Goal: Find specific page/section: Find specific page/section

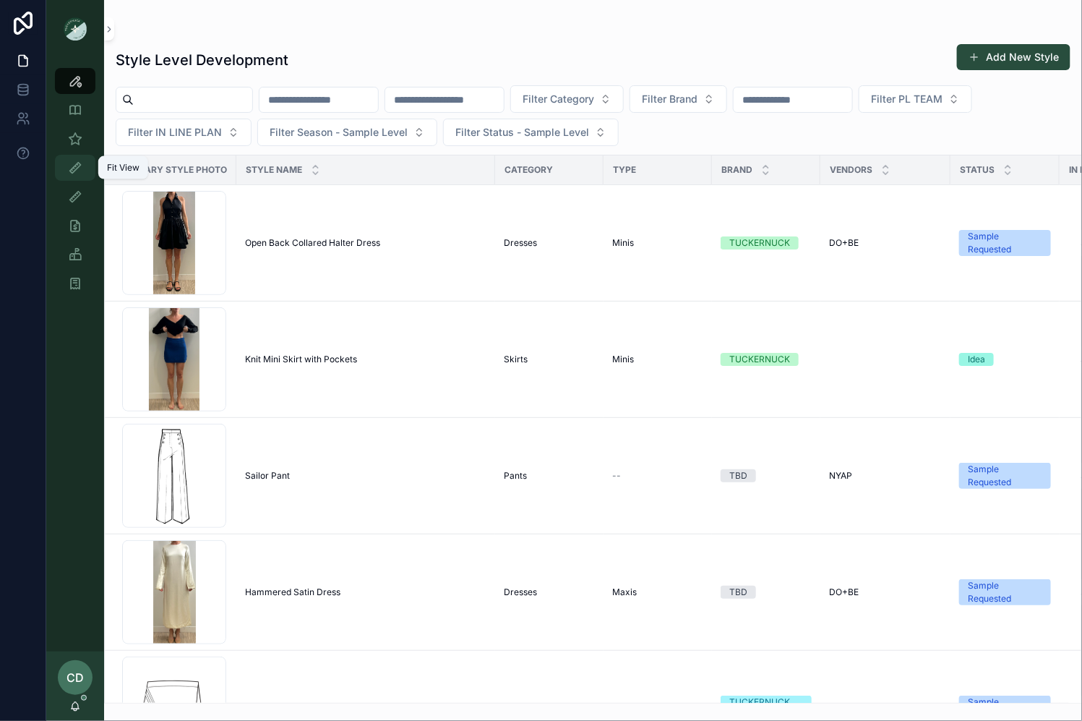
click at [75, 167] on icon "scrollable content" at bounding box center [75, 167] width 14 height 14
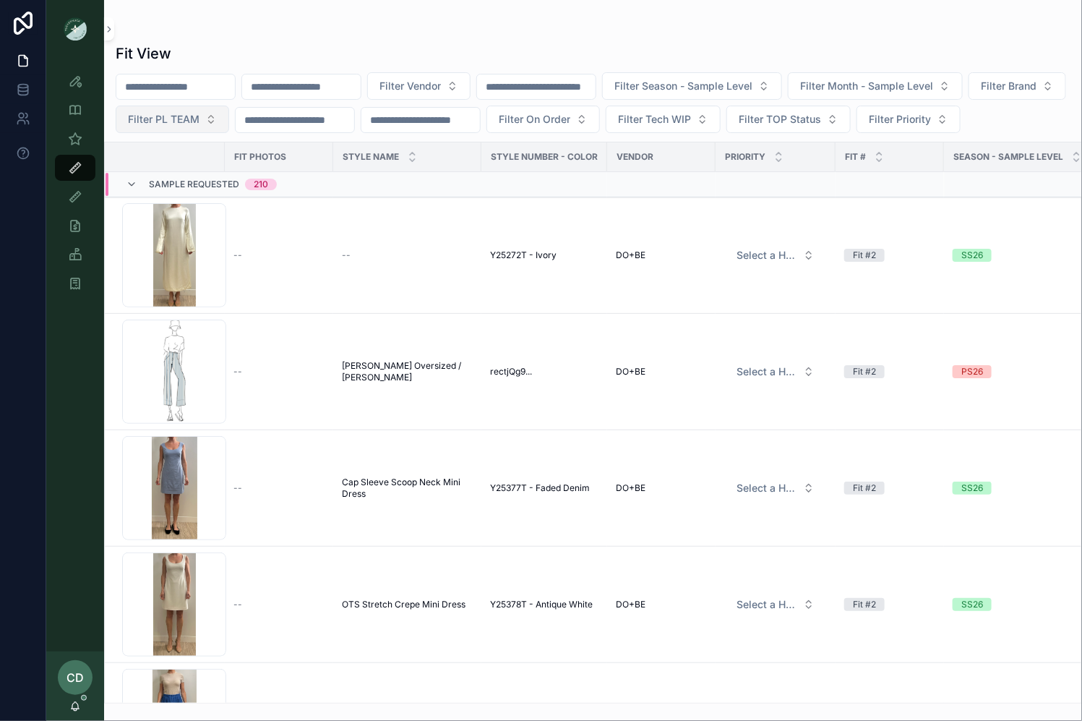
click at [200, 124] on span "Filter PL TEAM" at bounding box center [164, 119] width 72 height 14
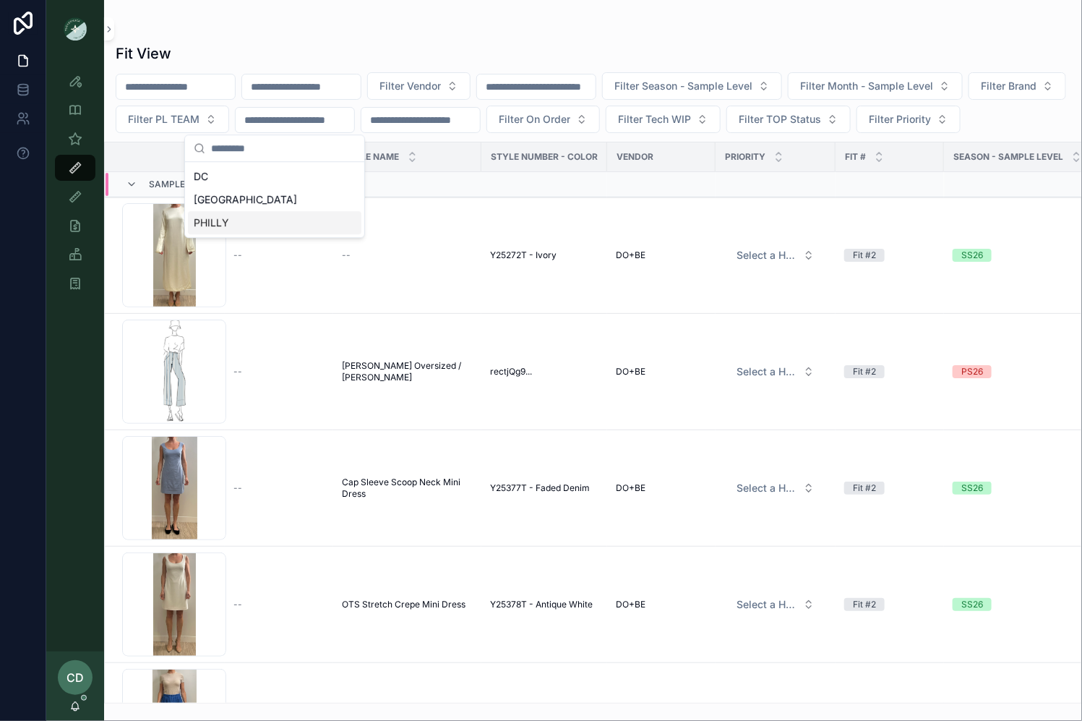
click at [244, 223] on div "PHILLY" at bounding box center [274, 222] width 173 height 23
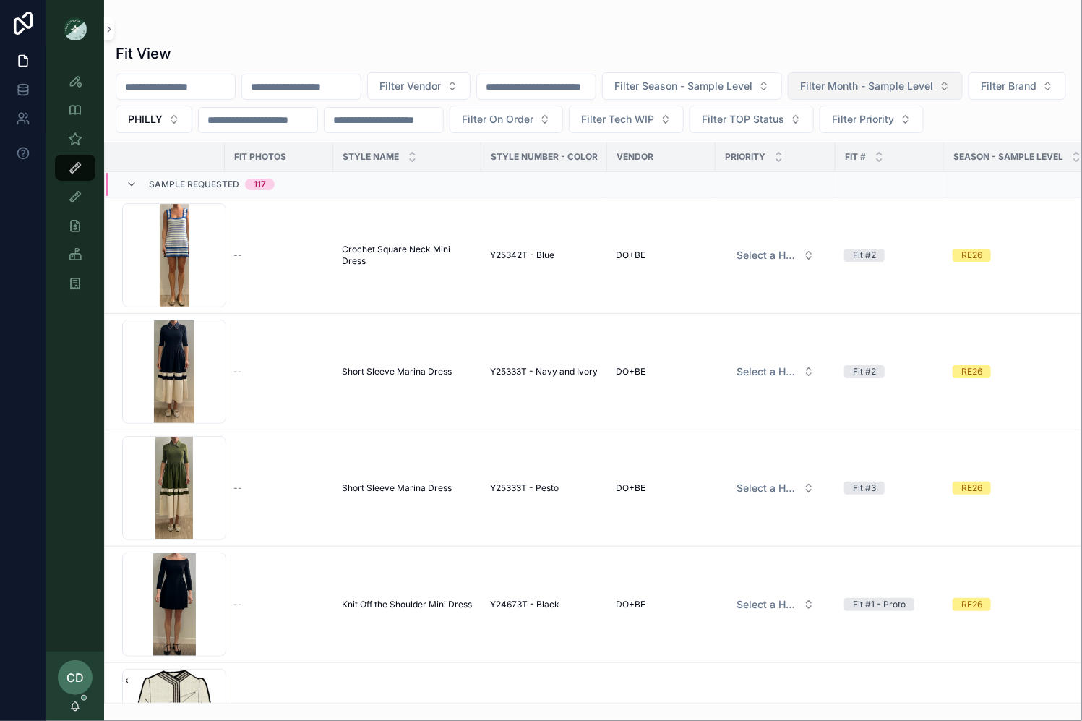
click at [851, 89] on span "Filter Month - Sample Level" at bounding box center [866, 86] width 133 height 14
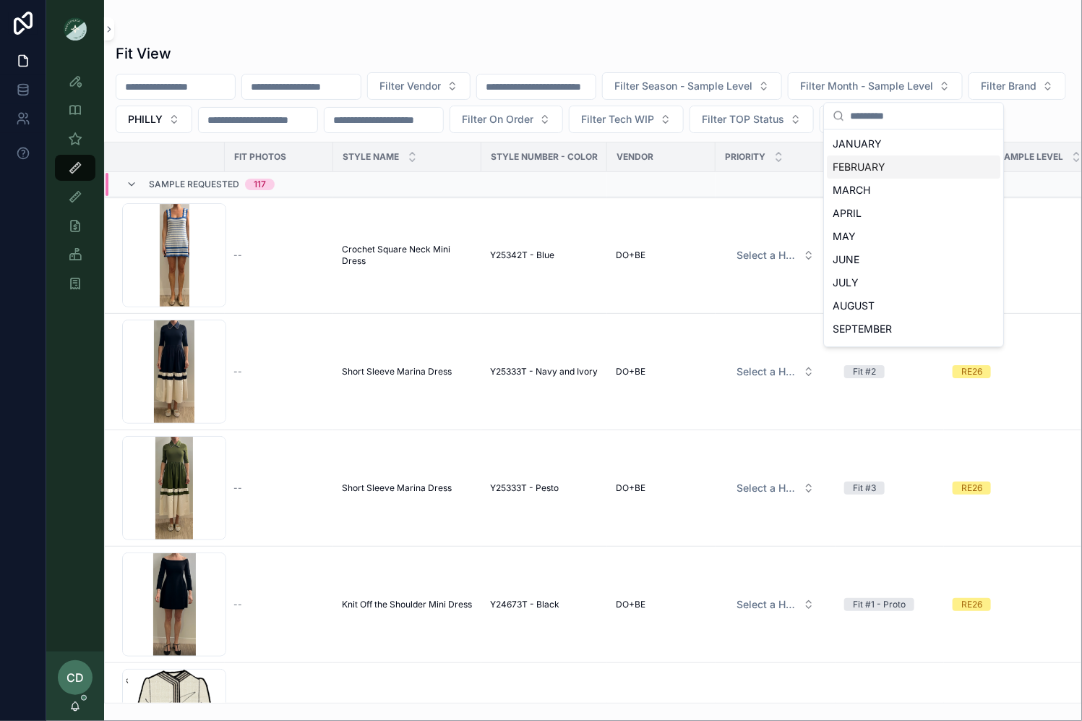
click at [857, 166] on div "FEBRUARY" at bounding box center [913, 166] width 173 height 23
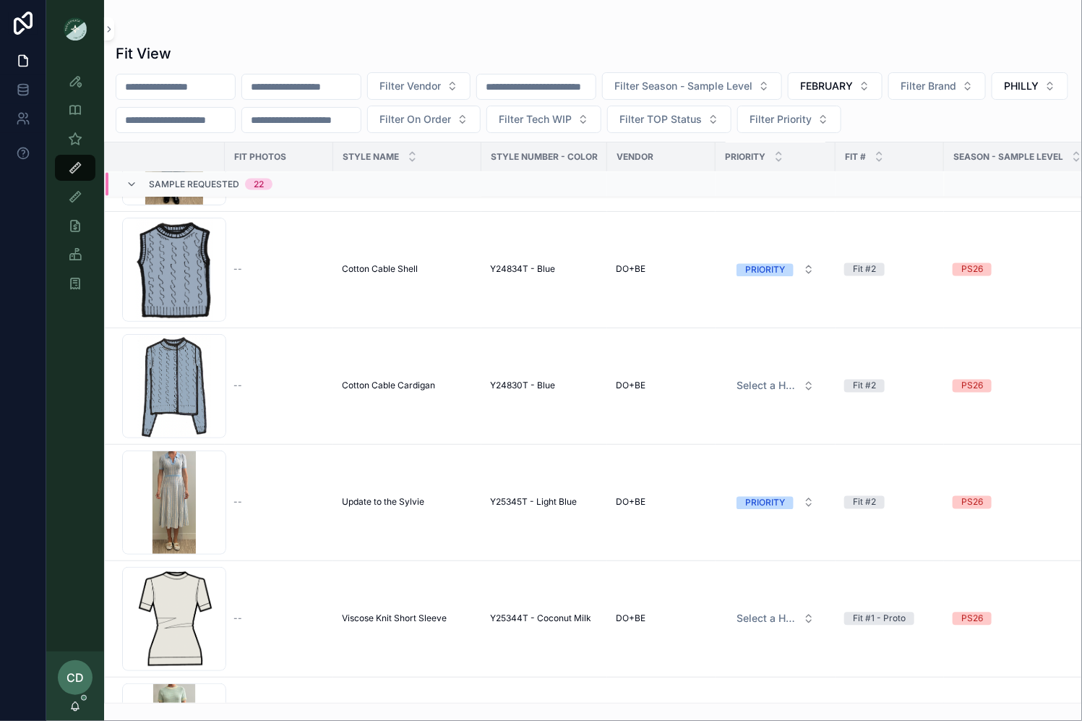
scroll to position [959, 0]
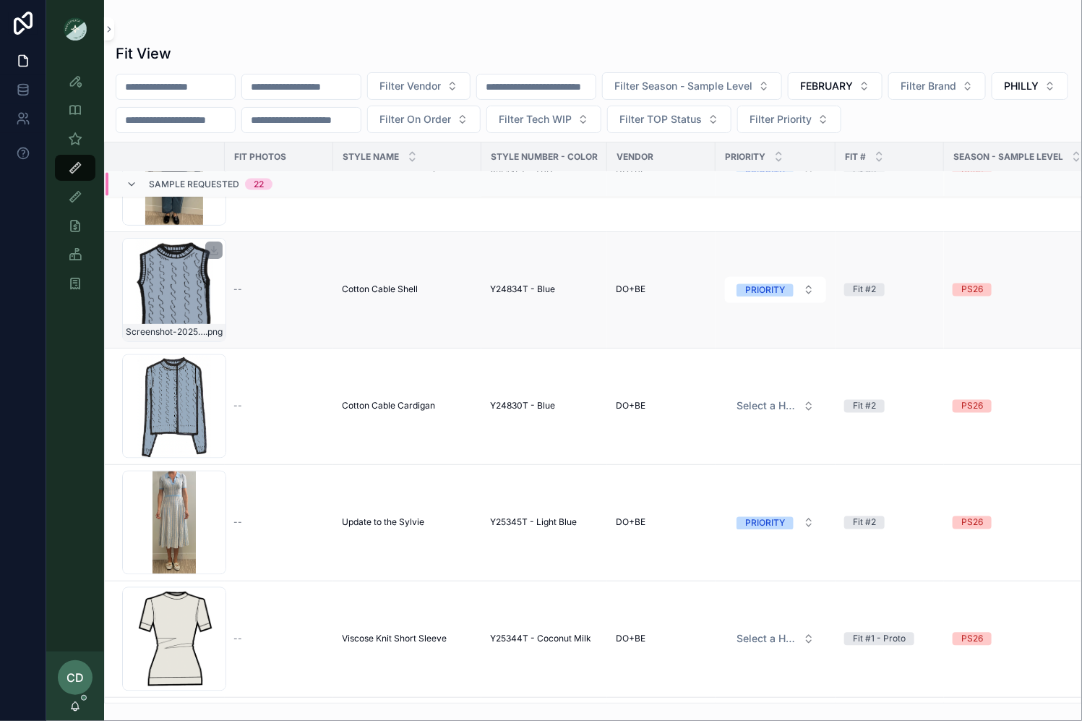
click at [190, 299] on div "Screenshot-2025-08-26-at-12.31.34-PM .png" at bounding box center [174, 290] width 104 height 104
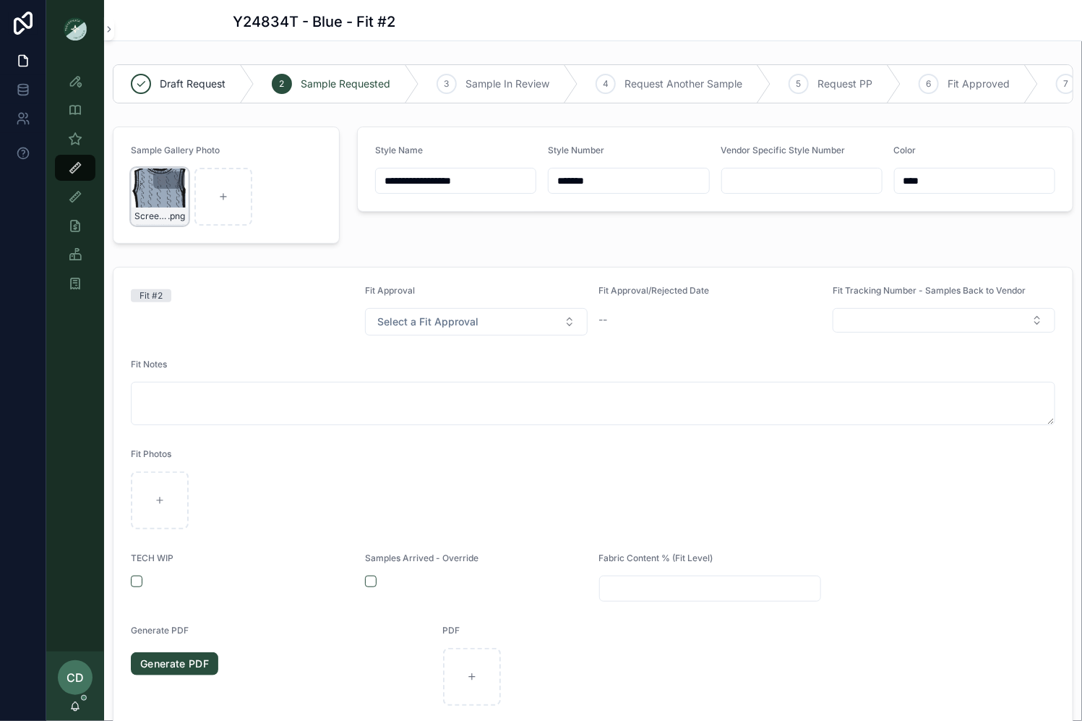
click at [168, 193] on div "Screenshot-2025-08-26-at-12.31.34-PM .png" at bounding box center [160, 197] width 58 height 58
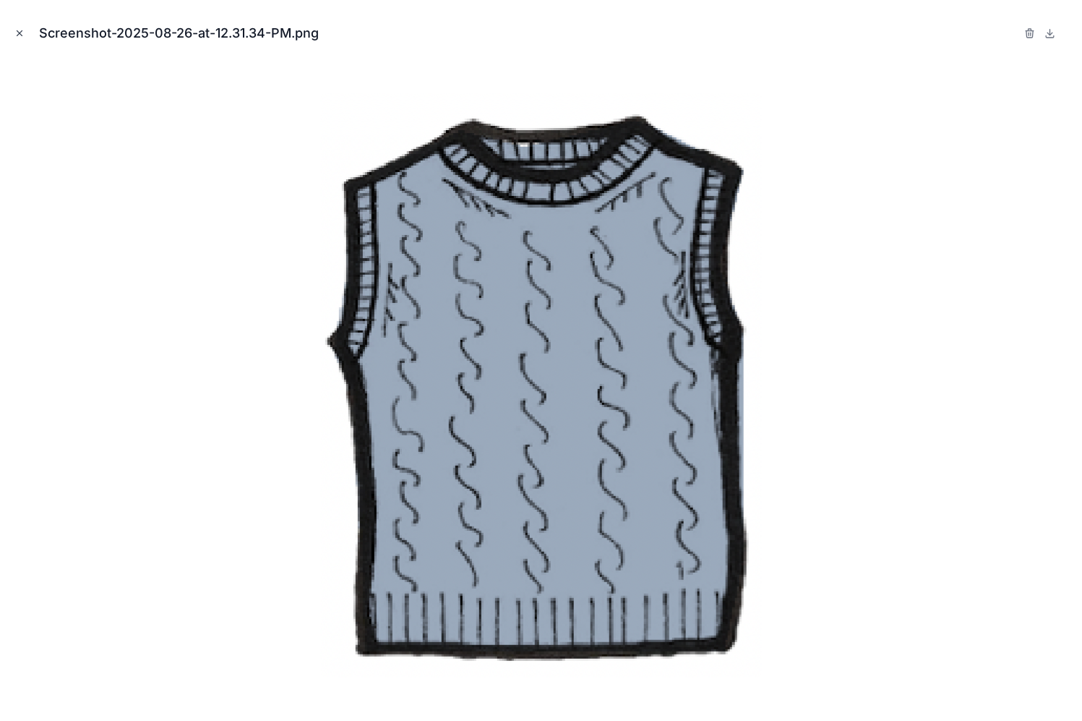
click at [14, 30] on button "Close modal" at bounding box center [20, 33] width 16 height 16
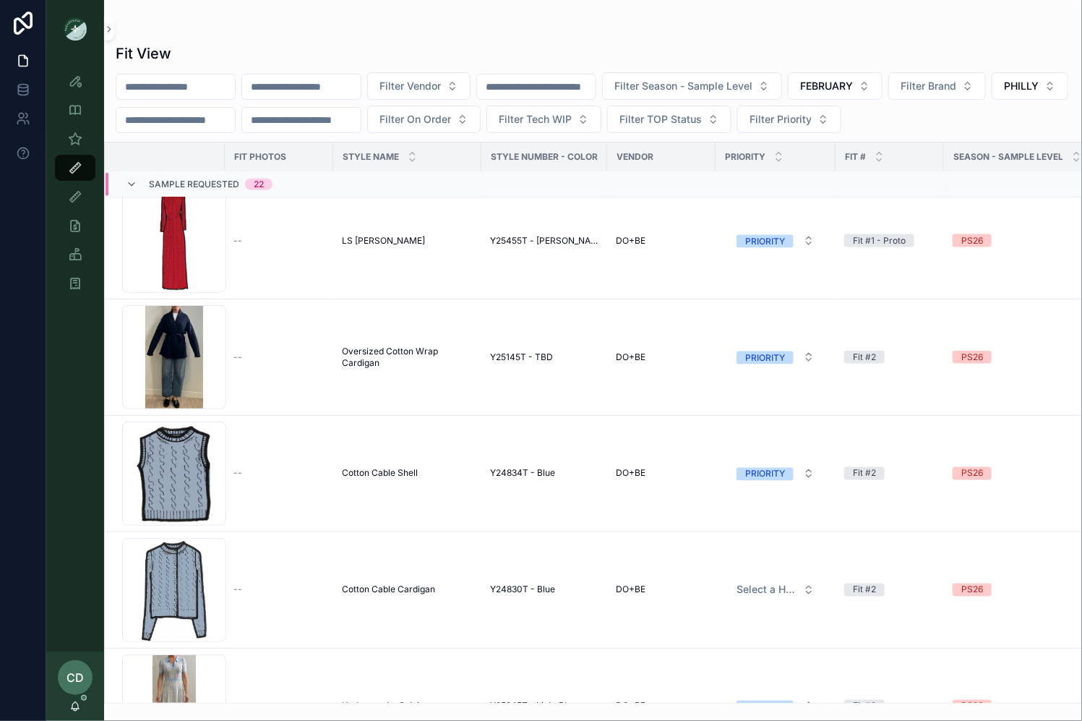
scroll to position [767, 0]
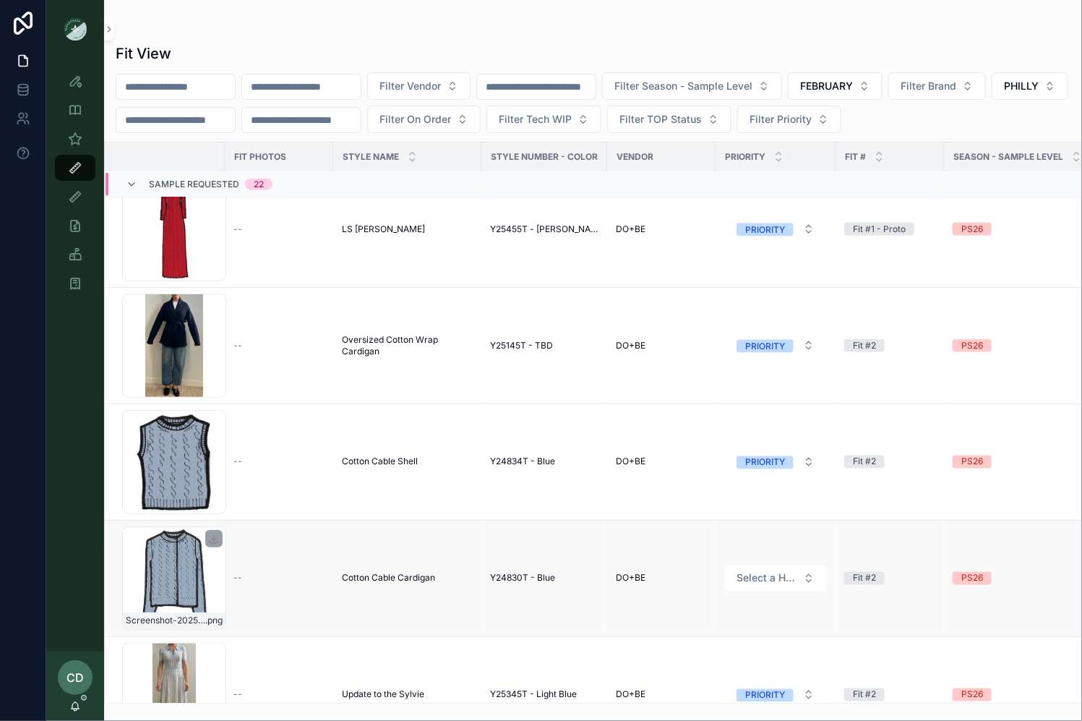
click at [181, 574] on div "Screenshot-2025-08-25-at-11.04.07-AM .png" at bounding box center [174, 578] width 104 height 104
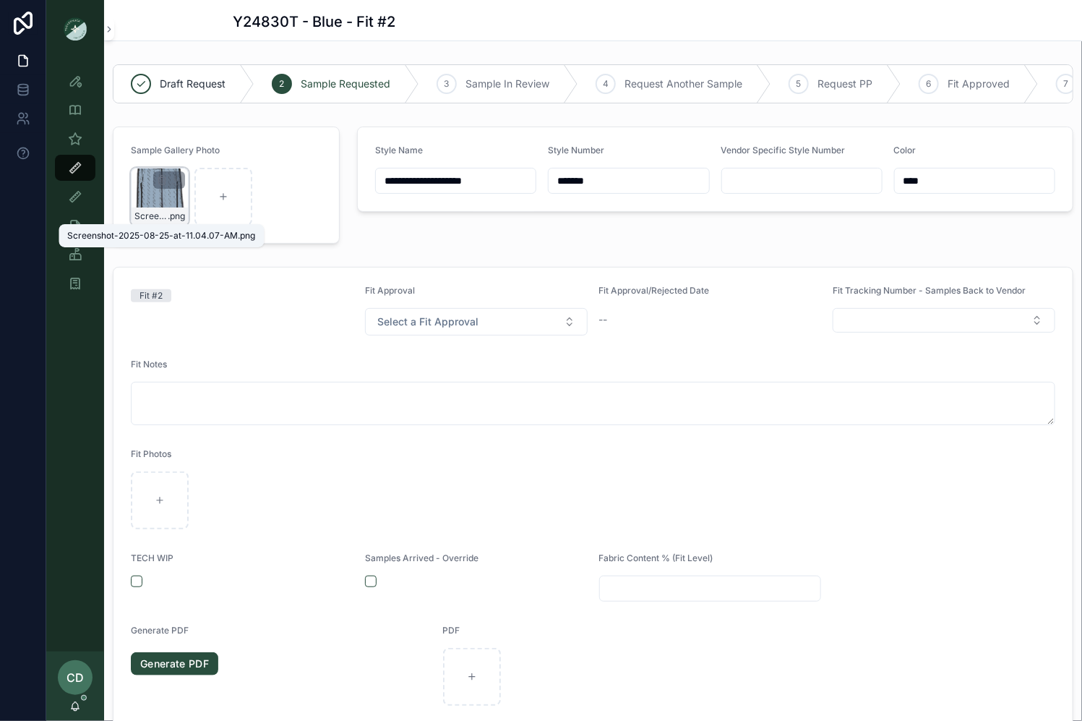
click at [155, 218] on span "Screenshot-2025-08-25-at-11.04.07-AM" at bounding box center [150, 216] width 33 height 12
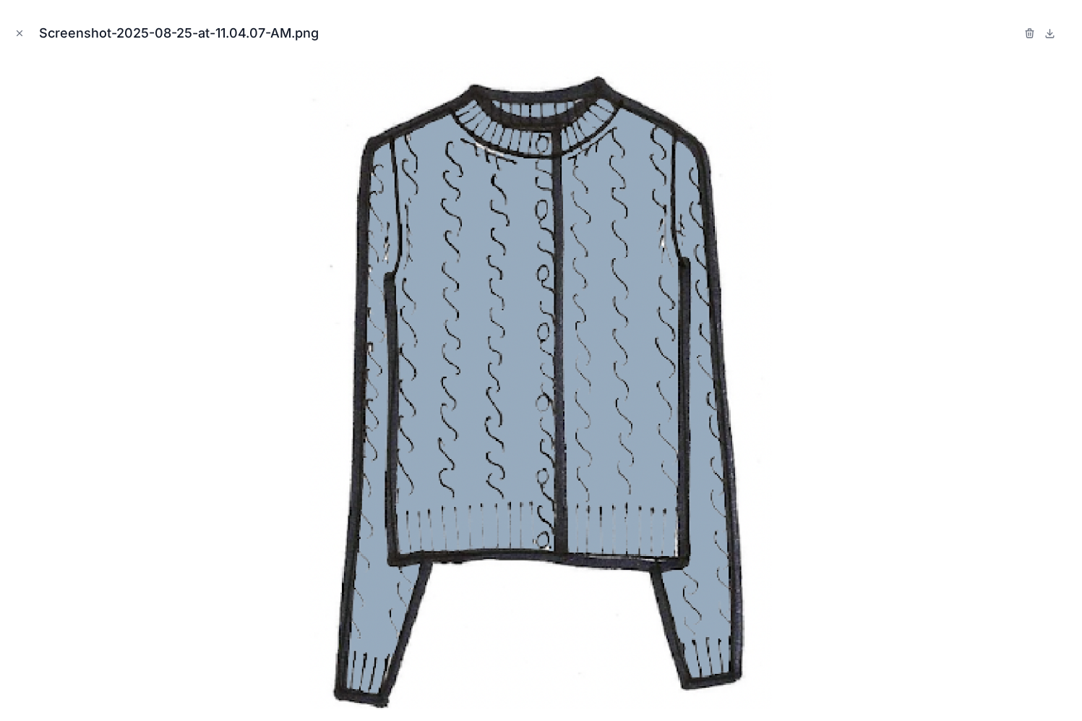
drag, startPoint x: 20, startPoint y: 33, endPoint x: 49, endPoint y: 62, distance: 41.4
click at [20, 33] on icon "Close modal" at bounding box center [19, 33] width 5 height 5
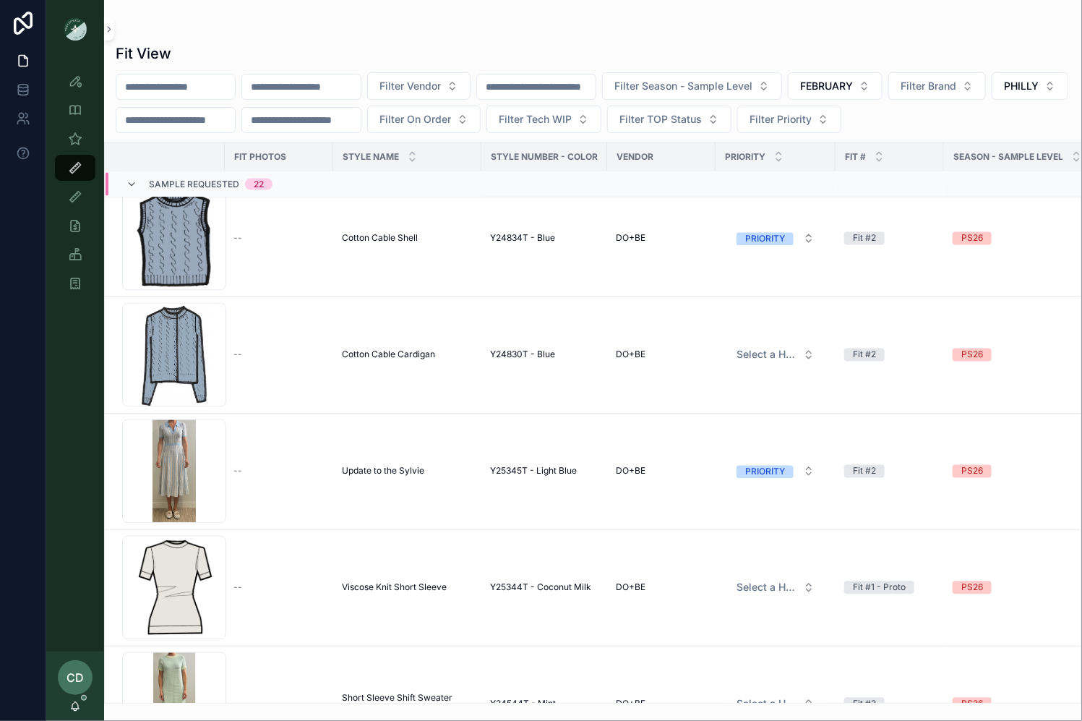
scroll to position [1088, 0]
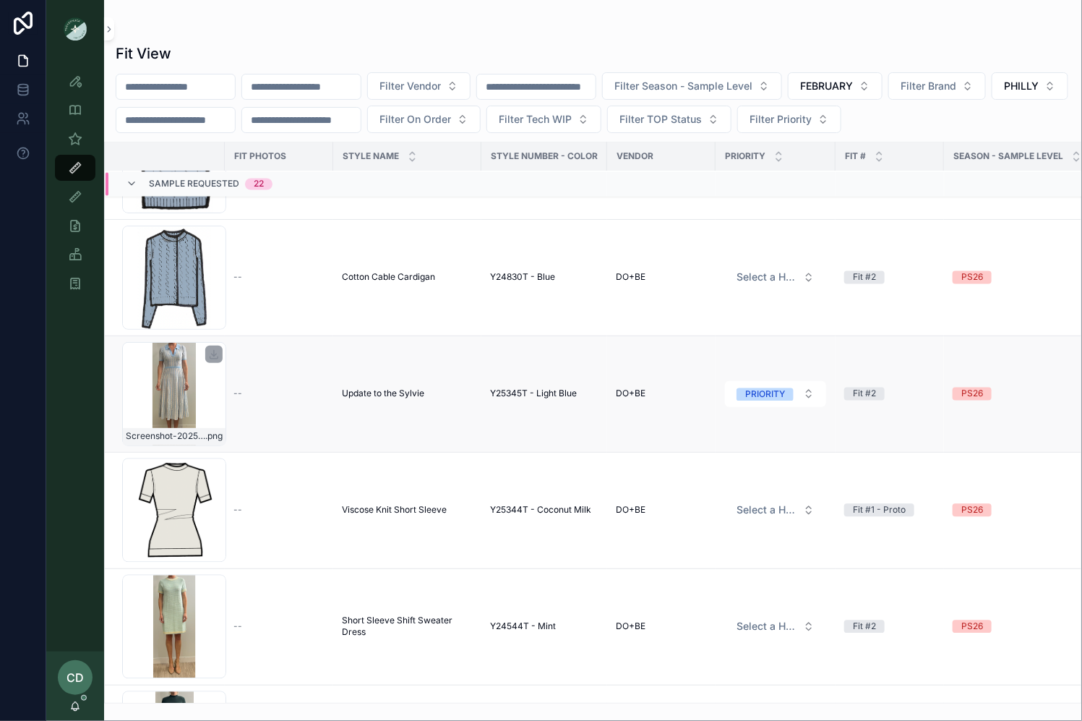
click at [163, 382] on div "Screenshot-2025-08-07-at-11.18.27-AM .png" at bounding box center [174, 394] width 104 height 104
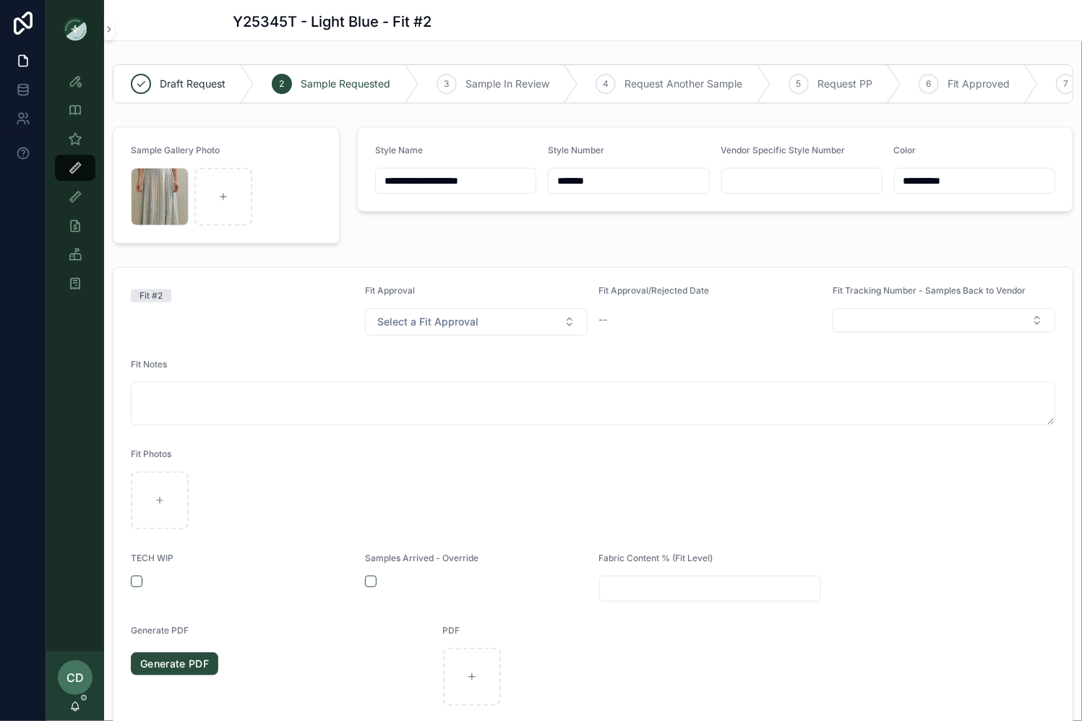
scroll to position [100, 0]
click at [149, 198] on div "Screenshot-2025-08-07-at-11.18.27-AM .png" at bounding box center [160, 197] width 58 height 58
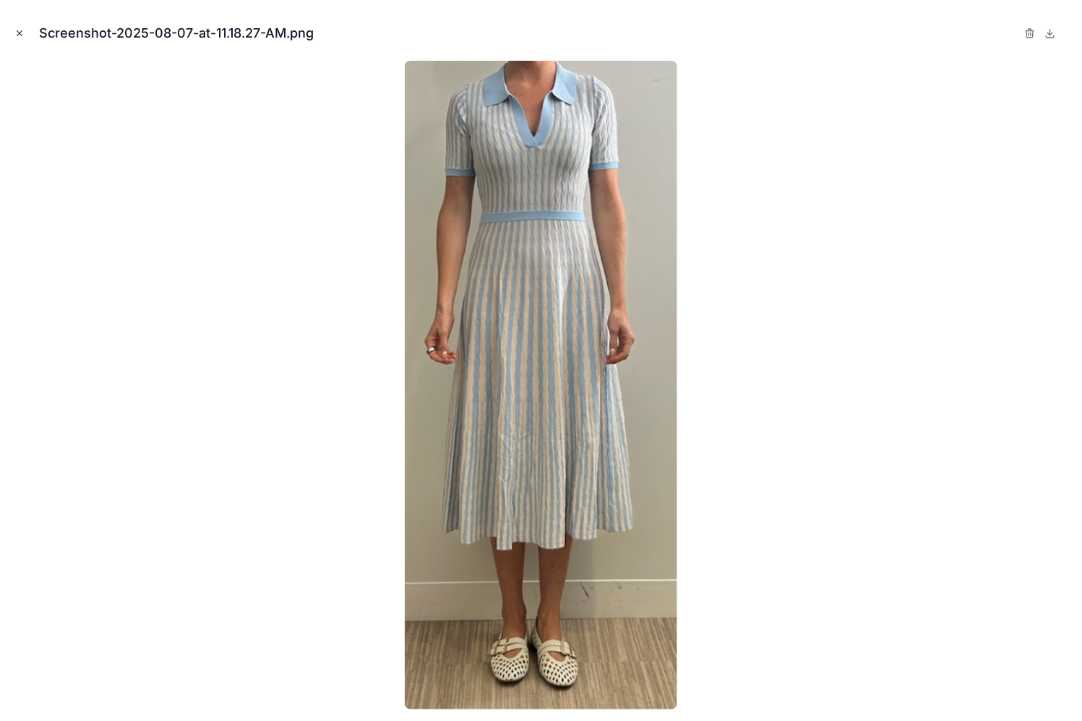
click at [26, 32] on button "Close modal" at bounding box center [20, 33] width 16 height 16
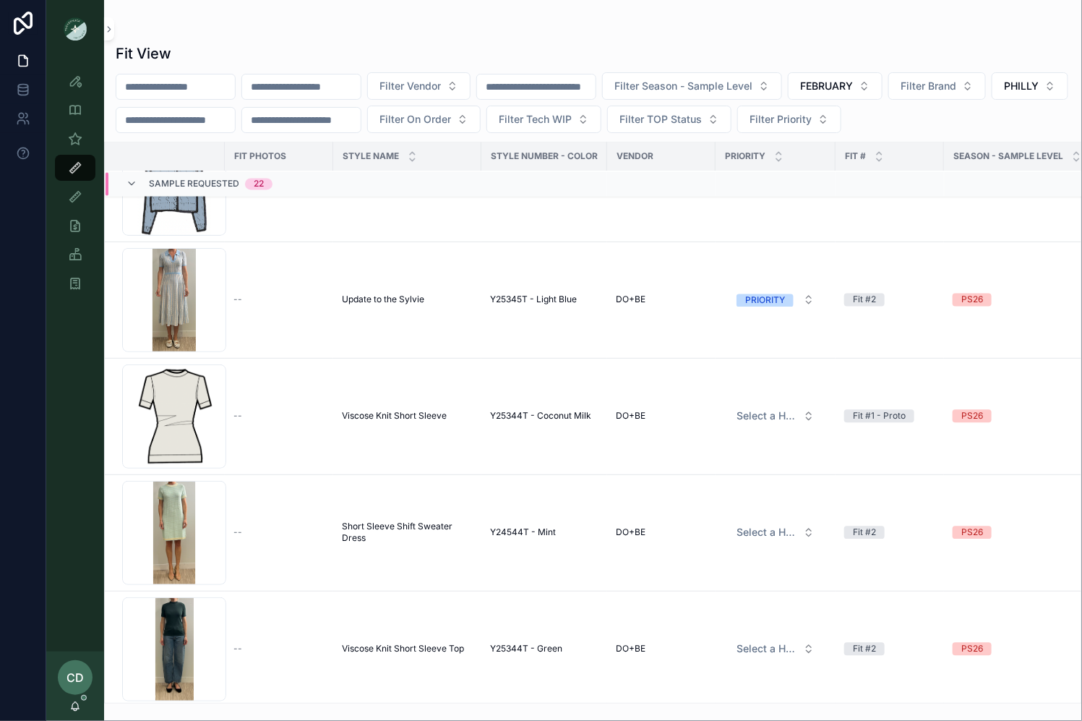
scroll to position [1230, 0]
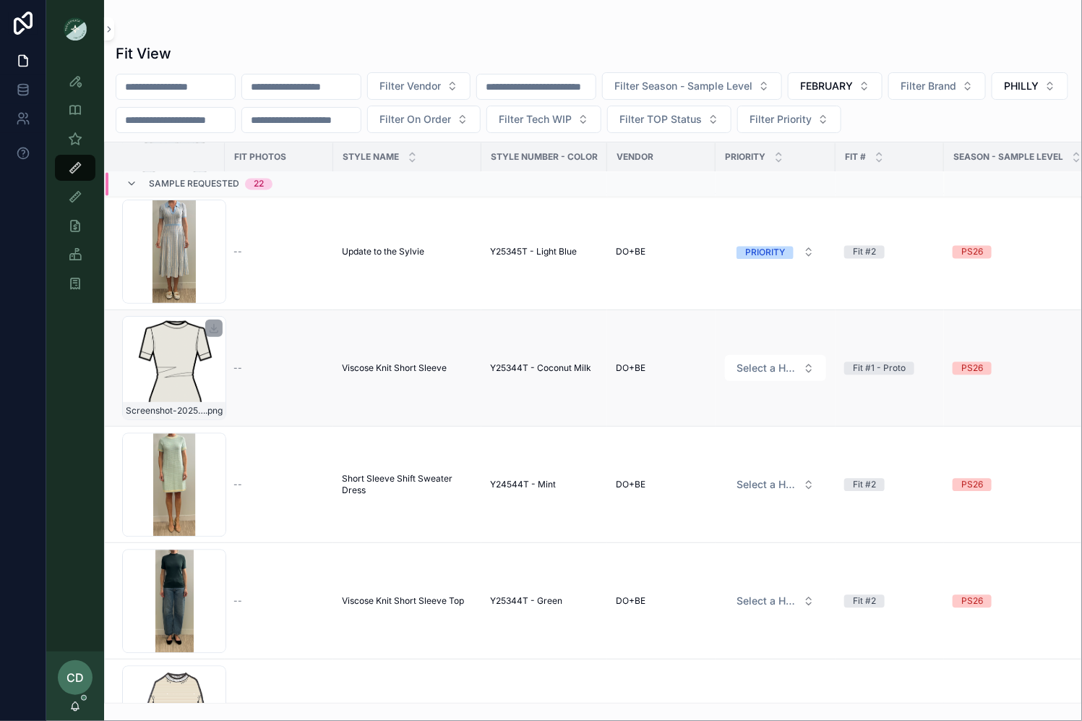
click at [198, 373] on div "Screenshot-2025-08-22-at-9.24.32-AM .png" at bounding box center [174, 368] width 104 height 104
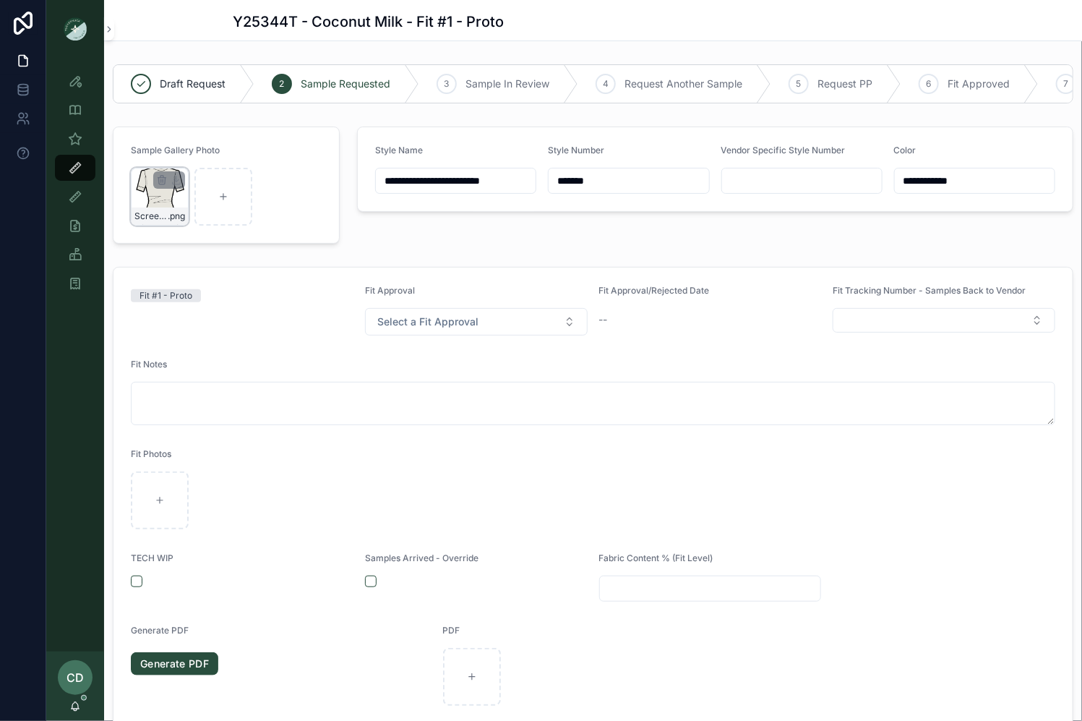
click at [159, 198] on div "Screenshot-2025-08-22-at-9.24.32-AM .png" at bounding box center [160, 197] width 58 height 58
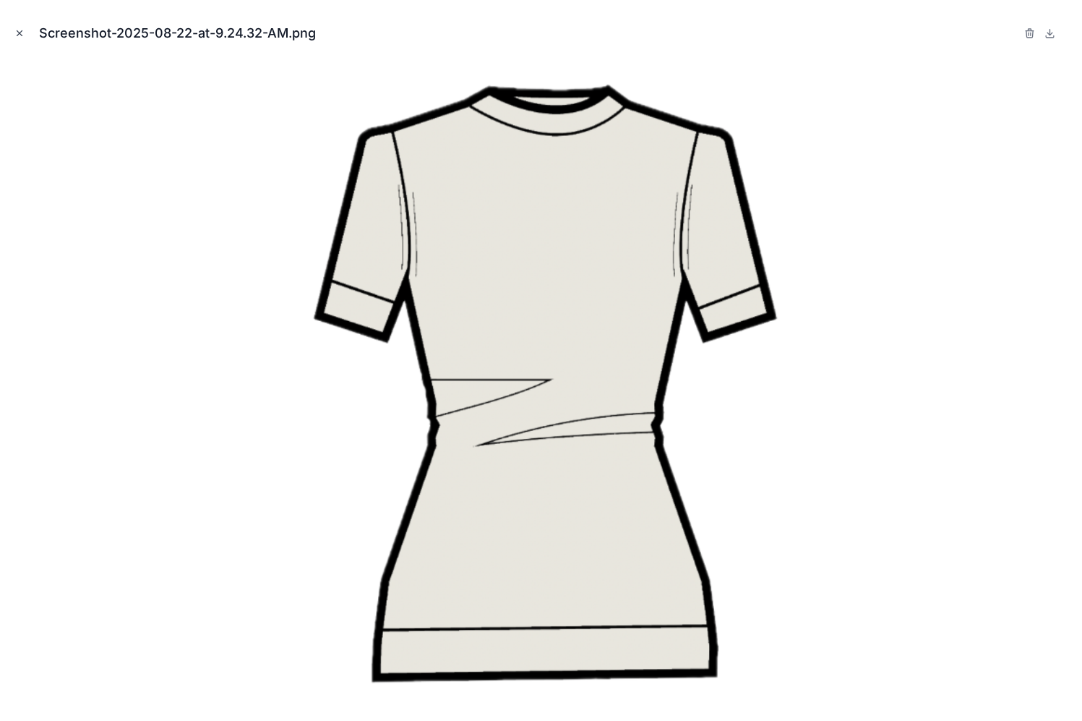
click at [18, 33] on icon "Close modal" at bounding box center [19, 33] width 5 height 5
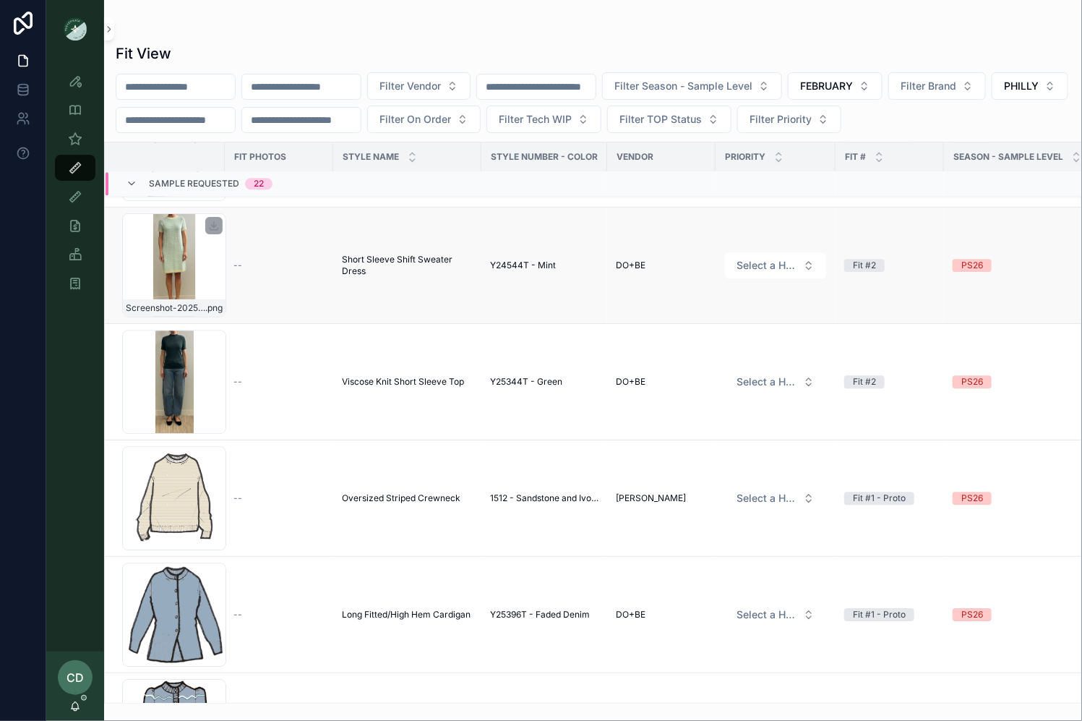
scroll to position [1452, 0]
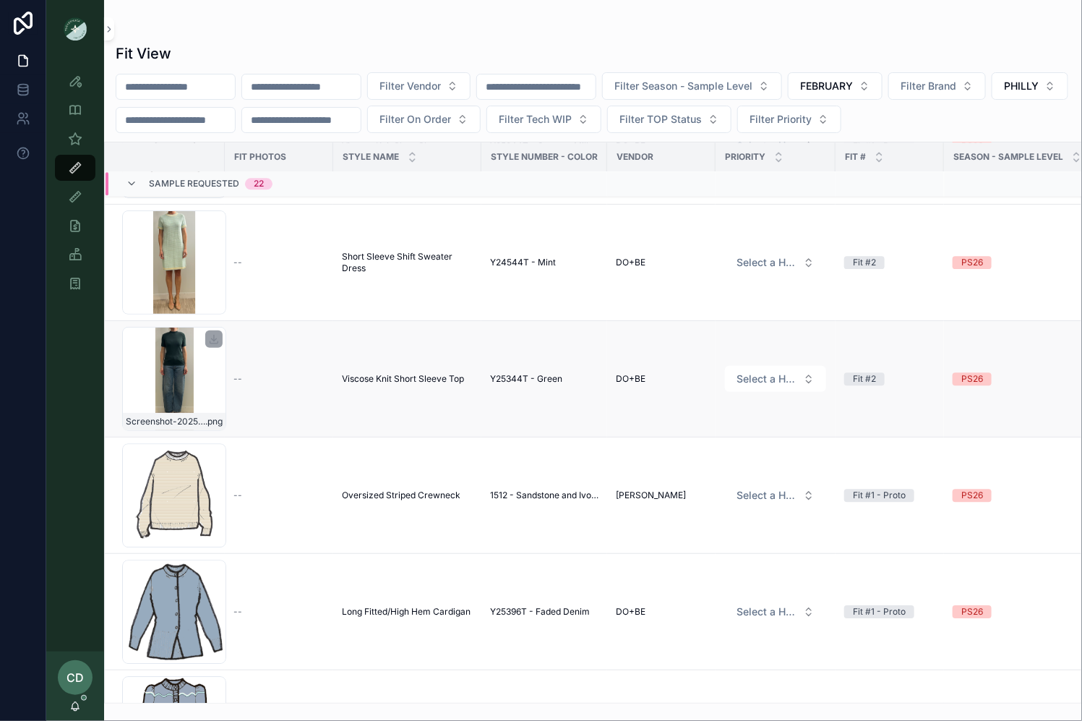
click at [155, 385] on div "Screenshot-2025-07-15-at-4.16.26-PM .png" at bounding box center [174, 379] width 104 height 104
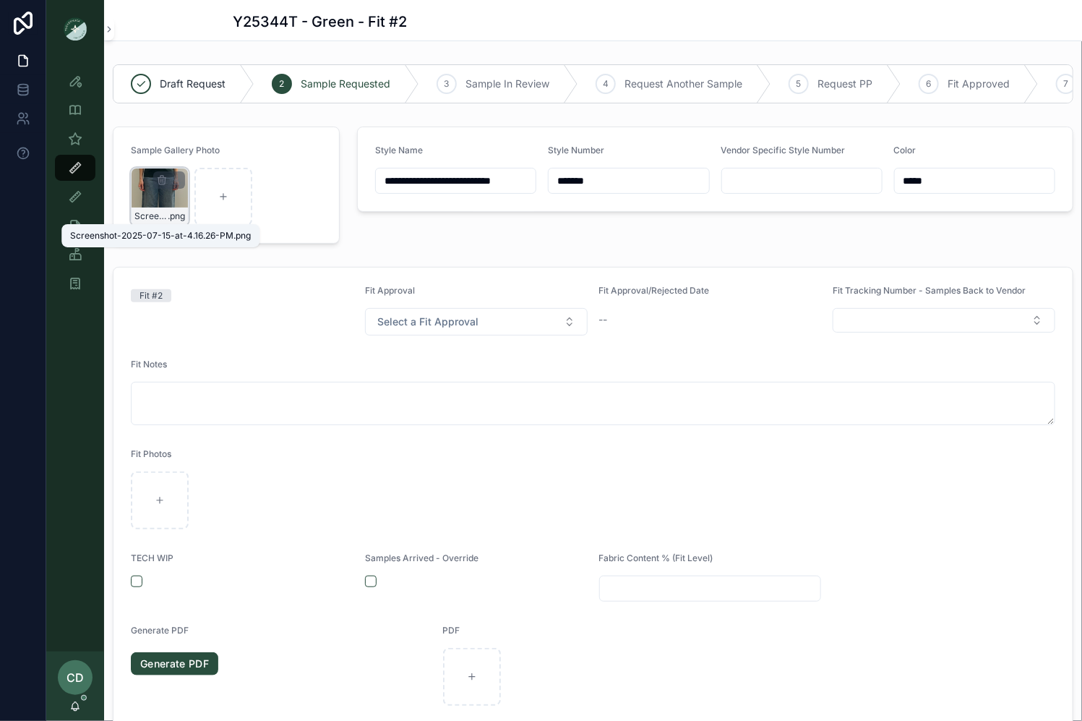
click at [160, 211] on span "Screenshot-2025-07-15-at-4.16.26-PM" at bounding box center [150, 216] width 33 height 12
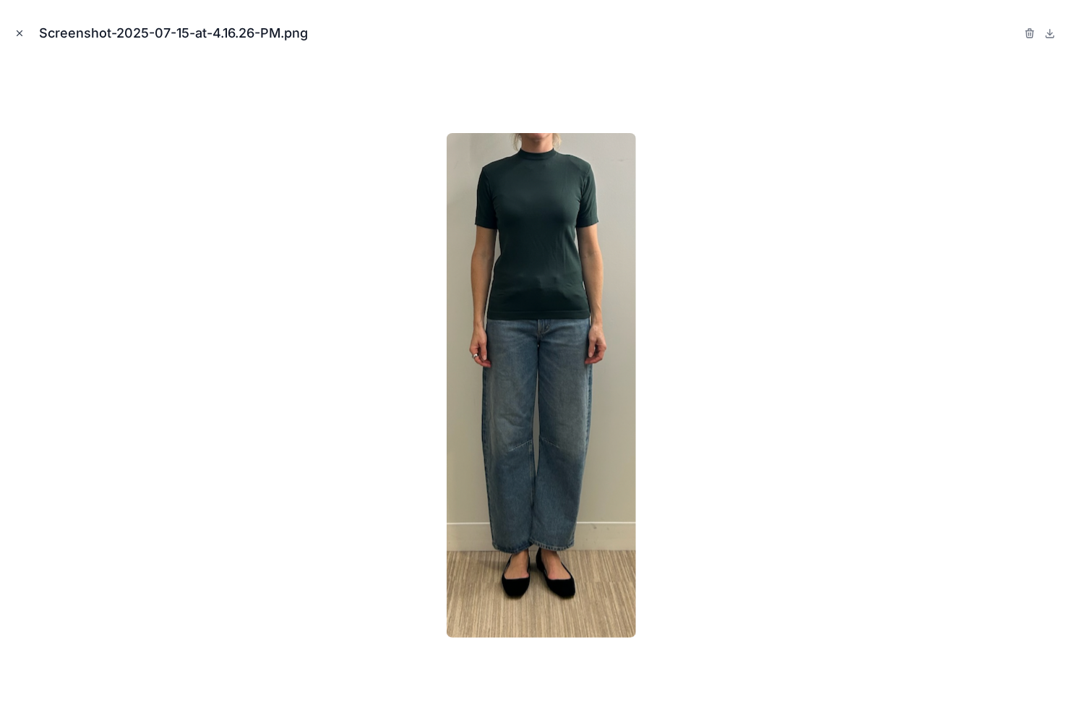
click at [20, 31] on icon "Close modal" at bounding box center [19, 33] width 10 height 10
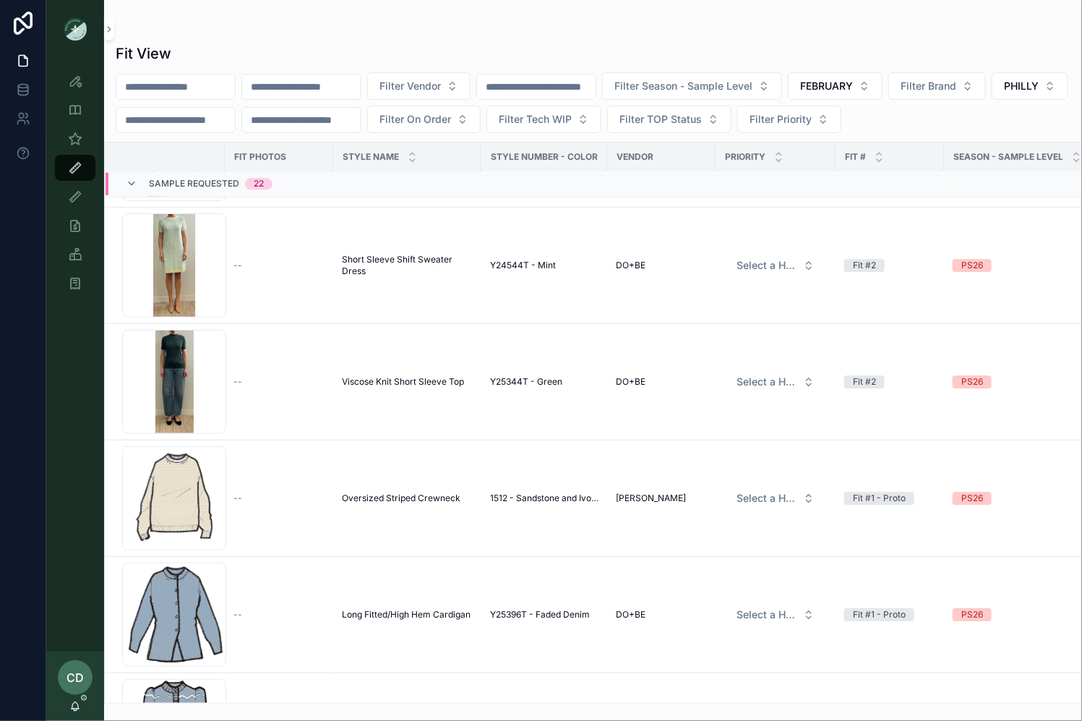
scroll to position [1554, 0]
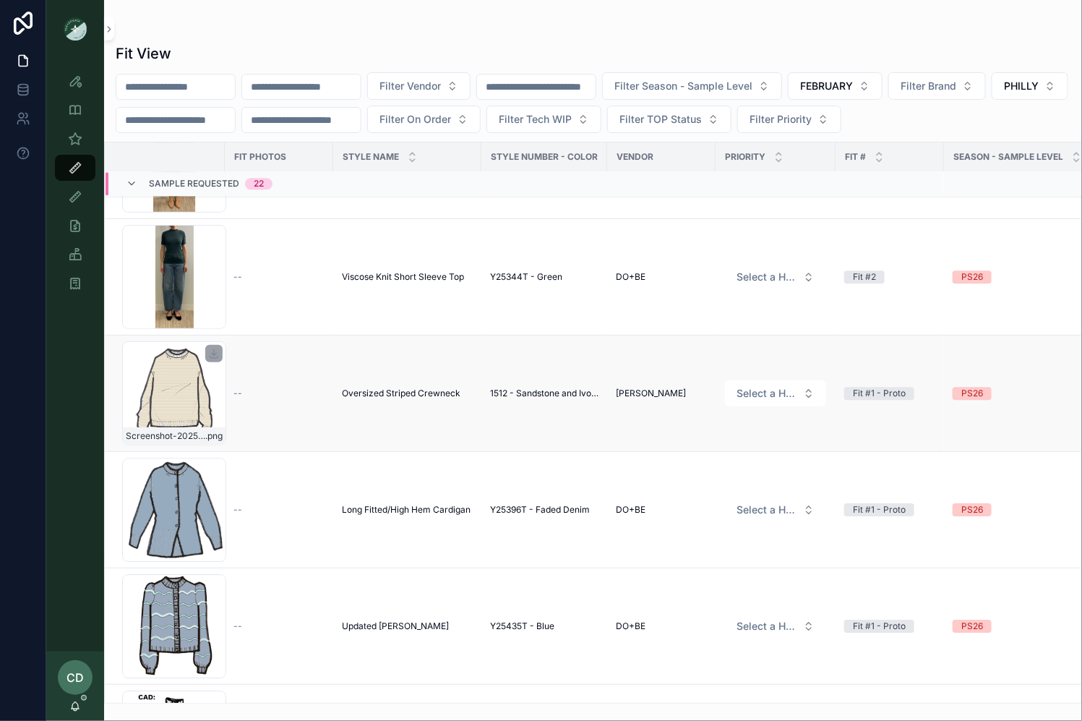
click at [177, 393] on div "Screenshot-2025-08-08-at-4.39.21-PM .png" at bounding box center [174, 393] width 104 height 104
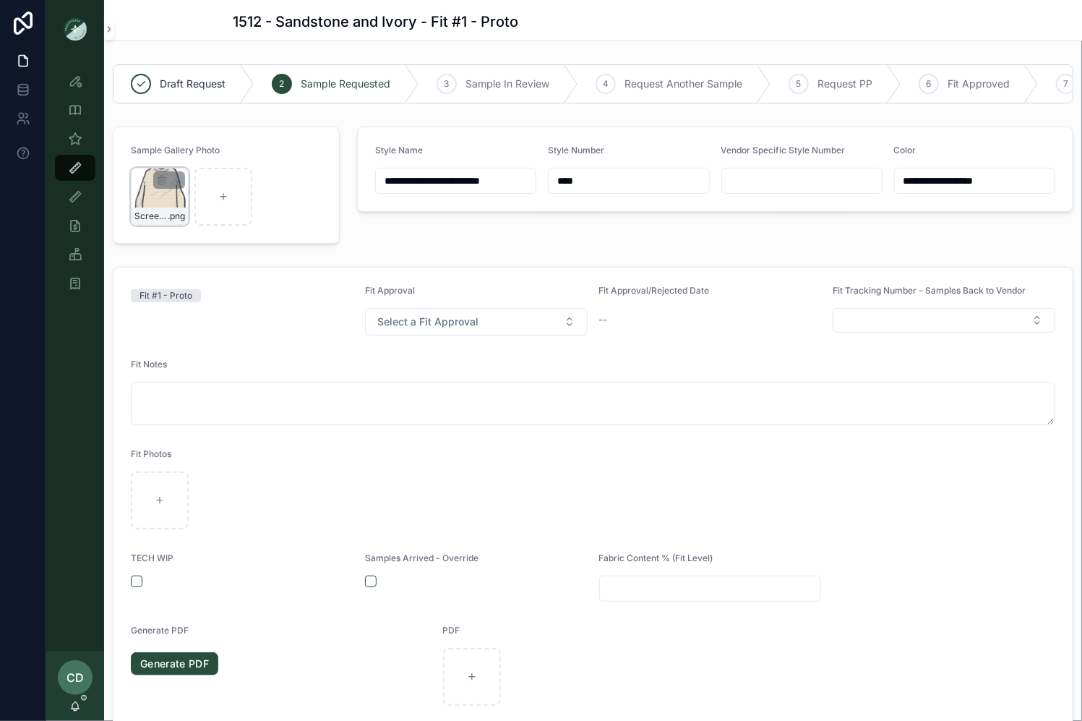
click at [151, 197] on div "Screenshot-2025-08-08-at-4.39.21-PM .png" at bounding box center [160, 197] width 58 height 58
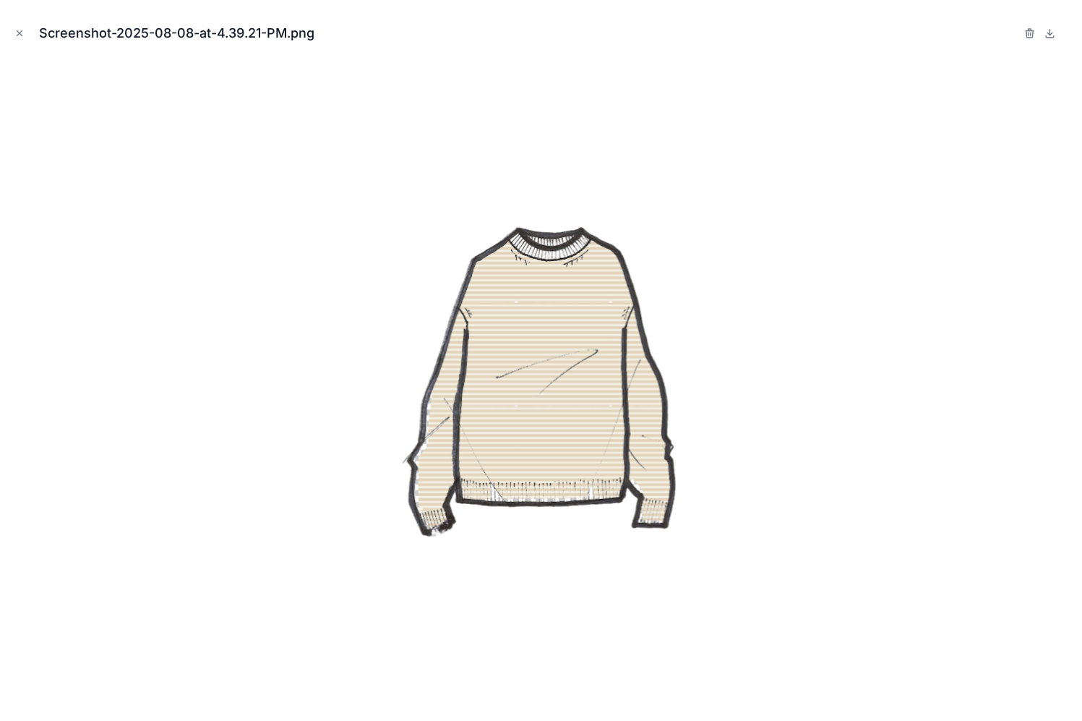
click at [19, 32] on icon "Close modal" at bounding box center [19, 33] width 10 height 10
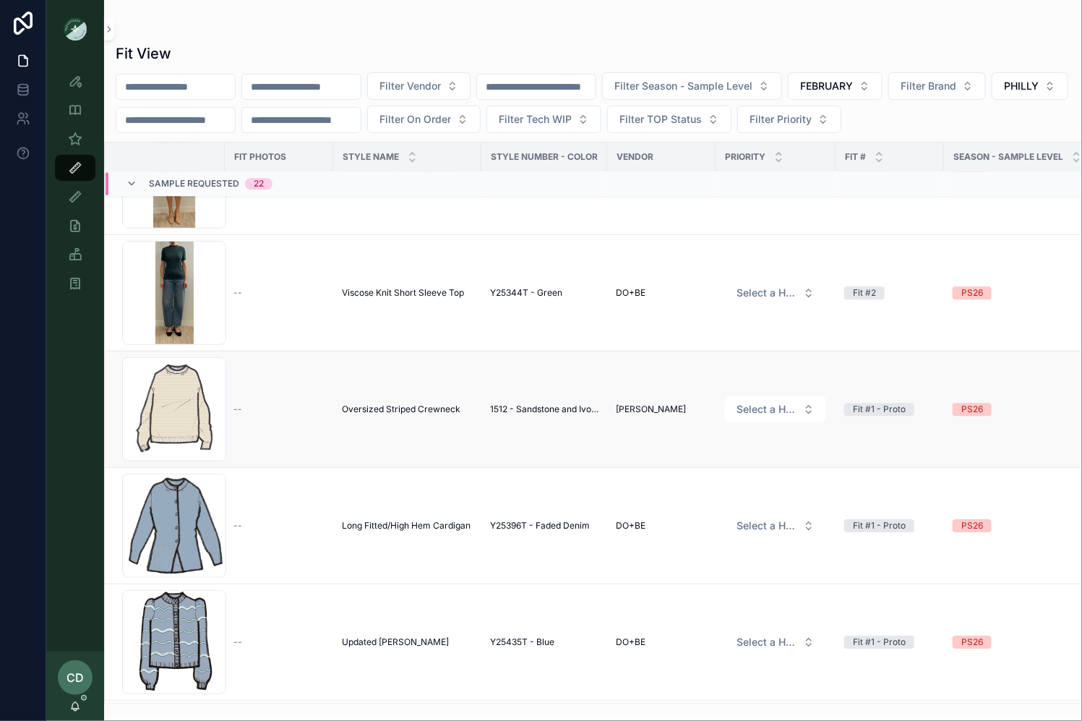
scroll to position [1550, 0]
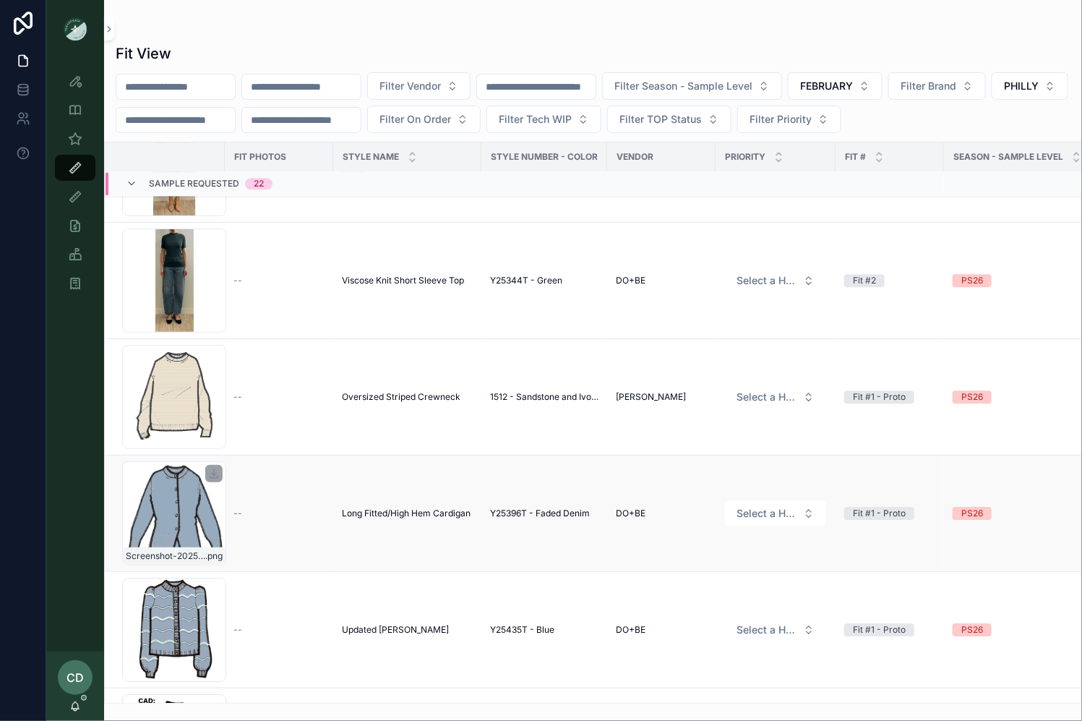
click at [187, 520] on div "Screenshot-2025-08-05-at-2.31.51-PM .png" at bounding box center [174, 513] width 104 height 104
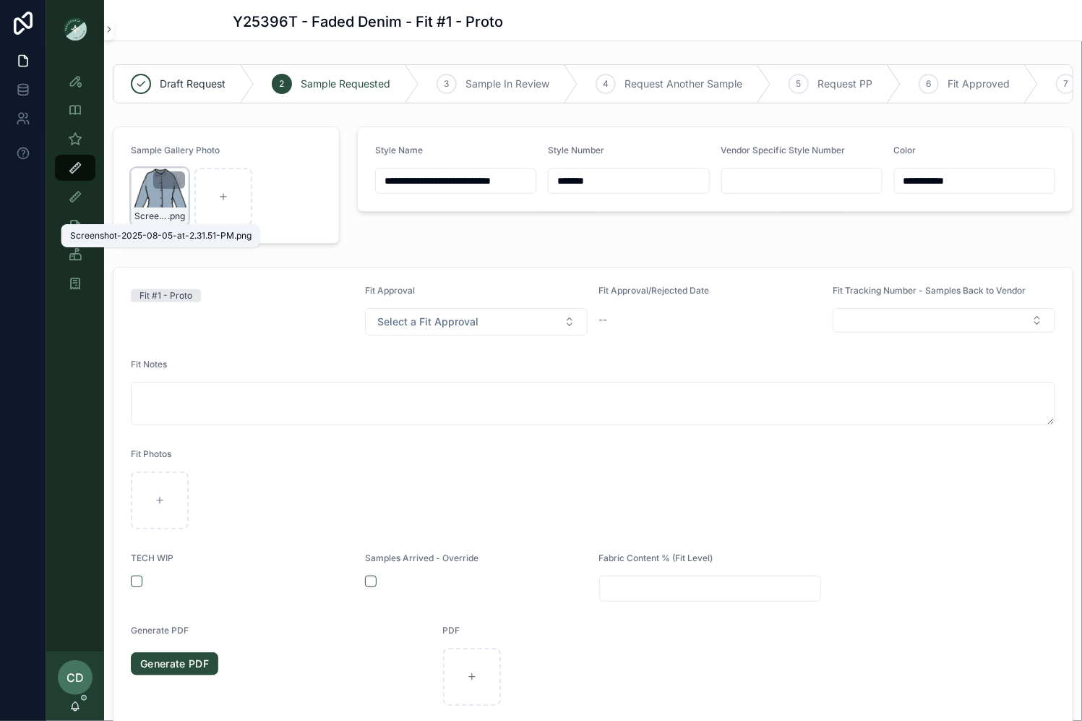
click at [152, 210] on span "Screenshot-2025-08-05-at-2.31.51-PM" at bounding box center [150, 216] width 33 height 12
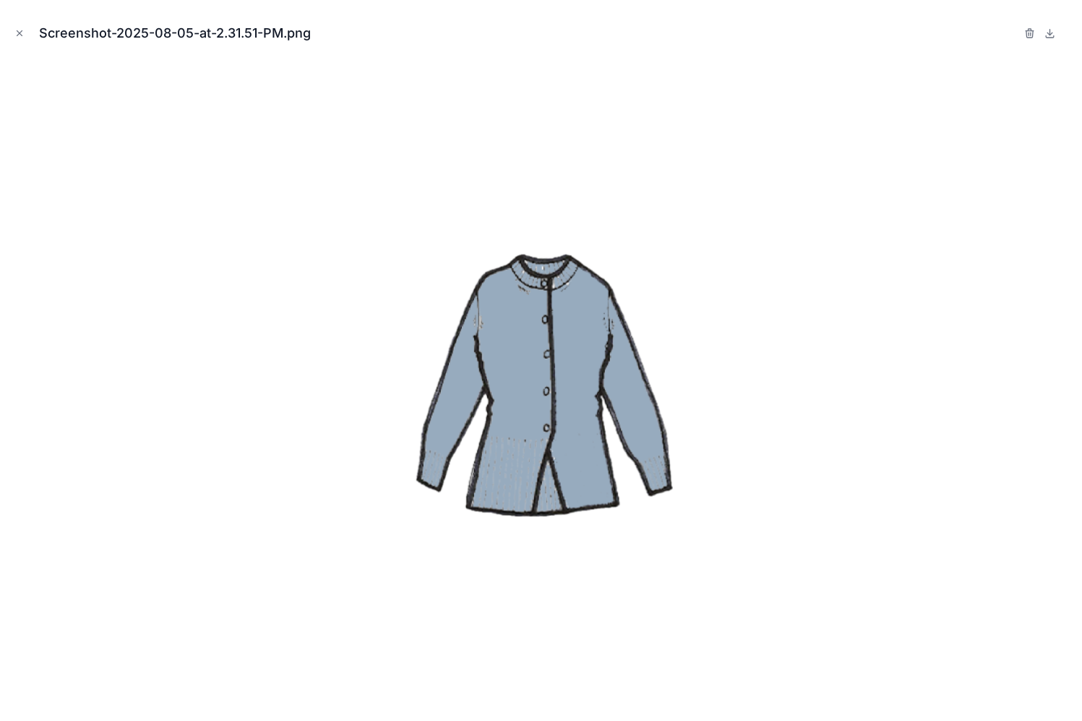
click at [26, 31] on button "Close modal" at bounding box center [20, 33] width 16 height 16
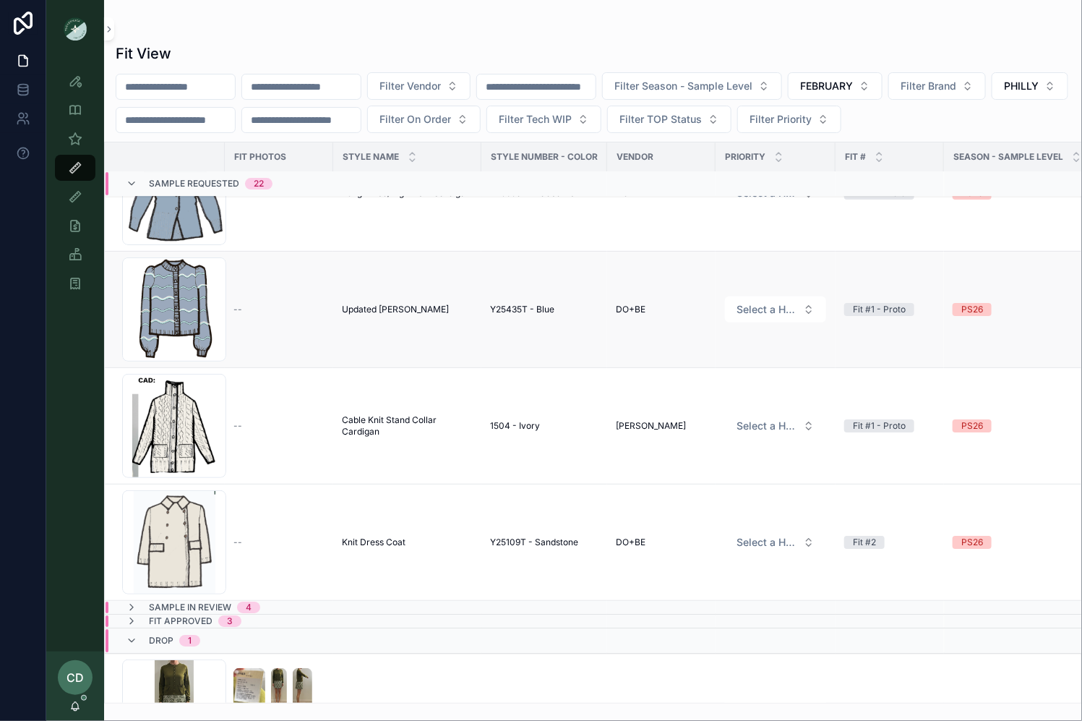
scroll to position [1876, 0]
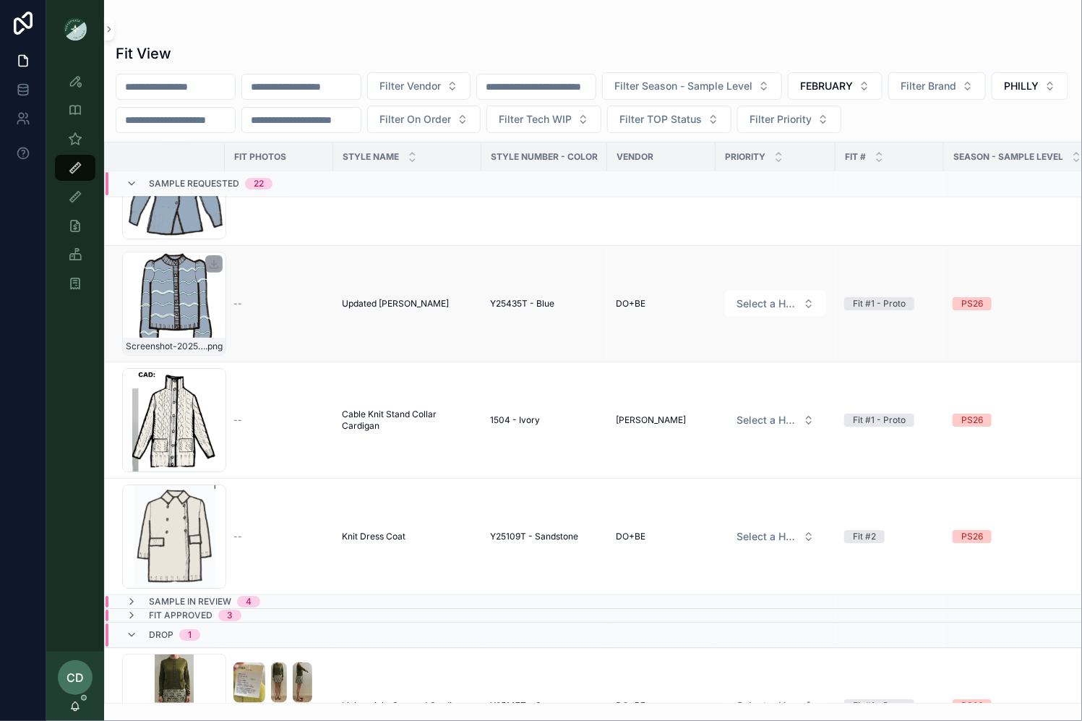
click at [199, 299] on div "Screenshot-2025-07-29-at-2.02.15-PM .png" at bounding box center [174, 304] width 104 height 104
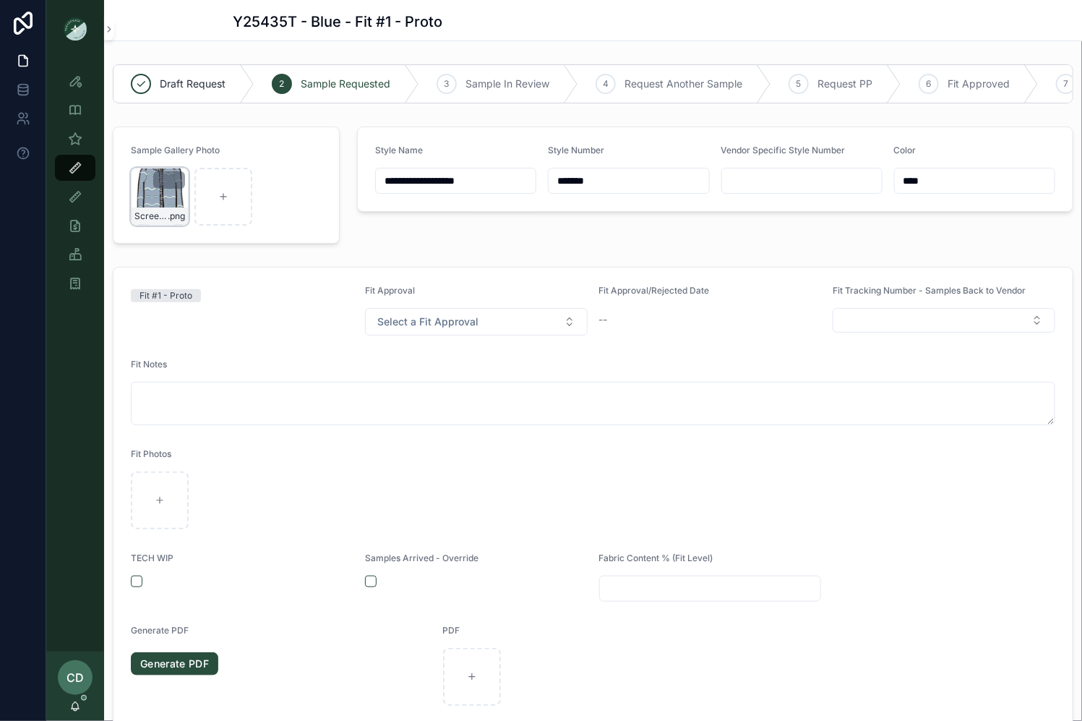
click at [149, 207] on div "Screenshot-2025-07-29-at-2.02.15-PM .png" at bounding box center [160, 215] width 56 height 17
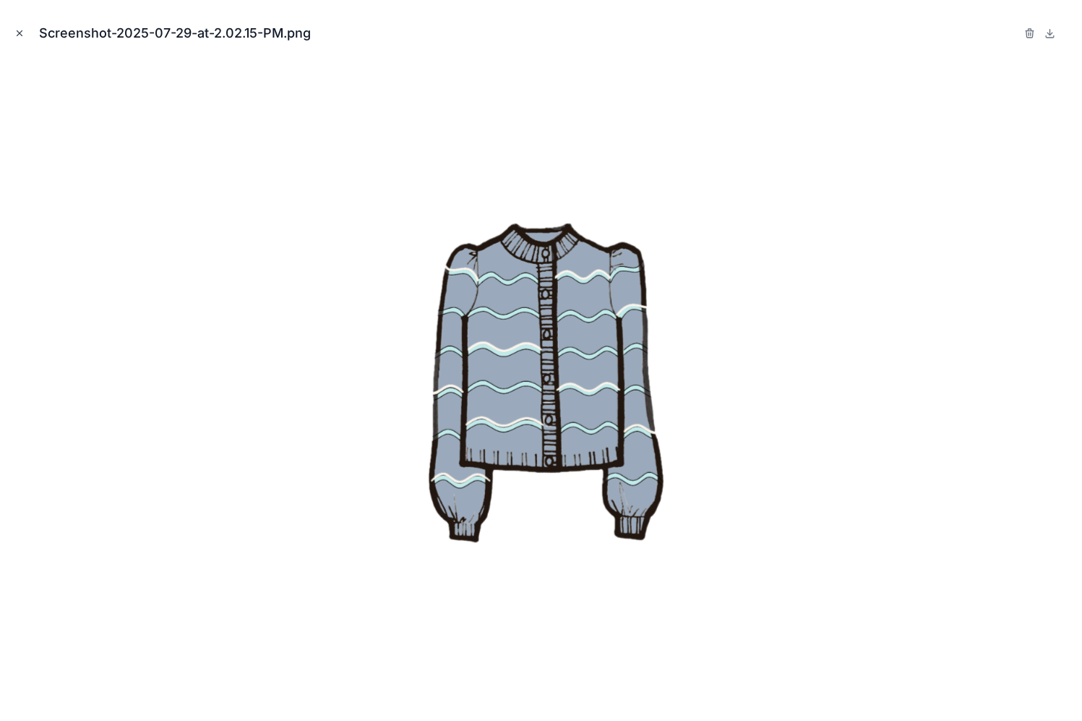
click at [25, 34] on button "Close modal" at bounding box center [20, 33] width 16 height 16
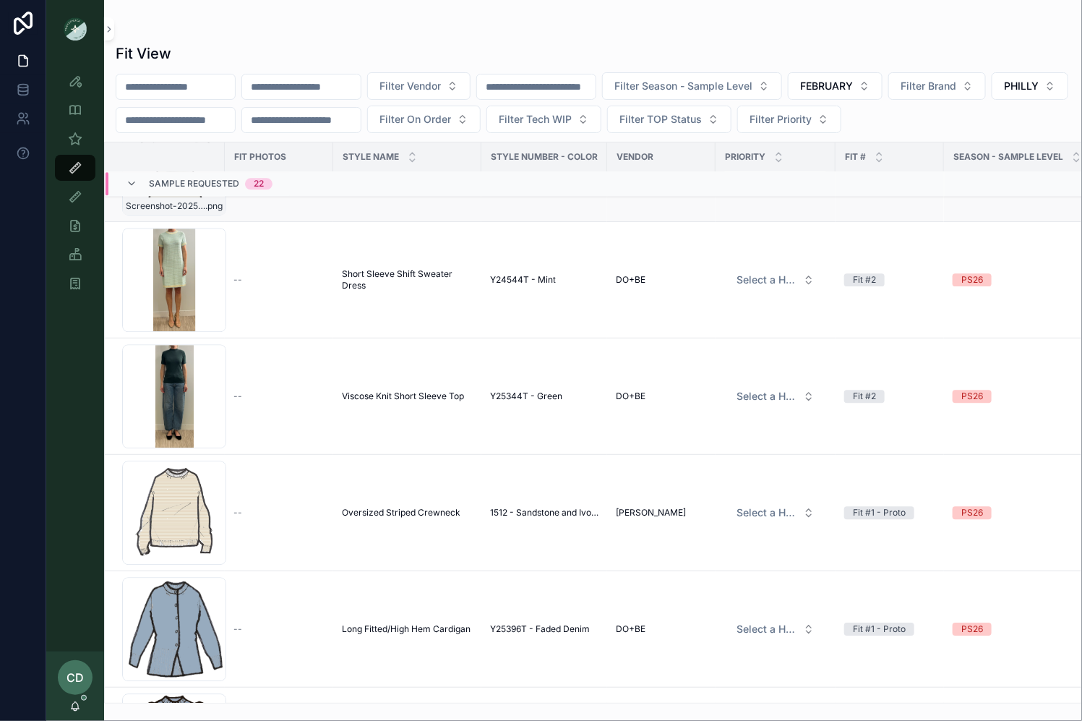
scroll to position [1930, 0]
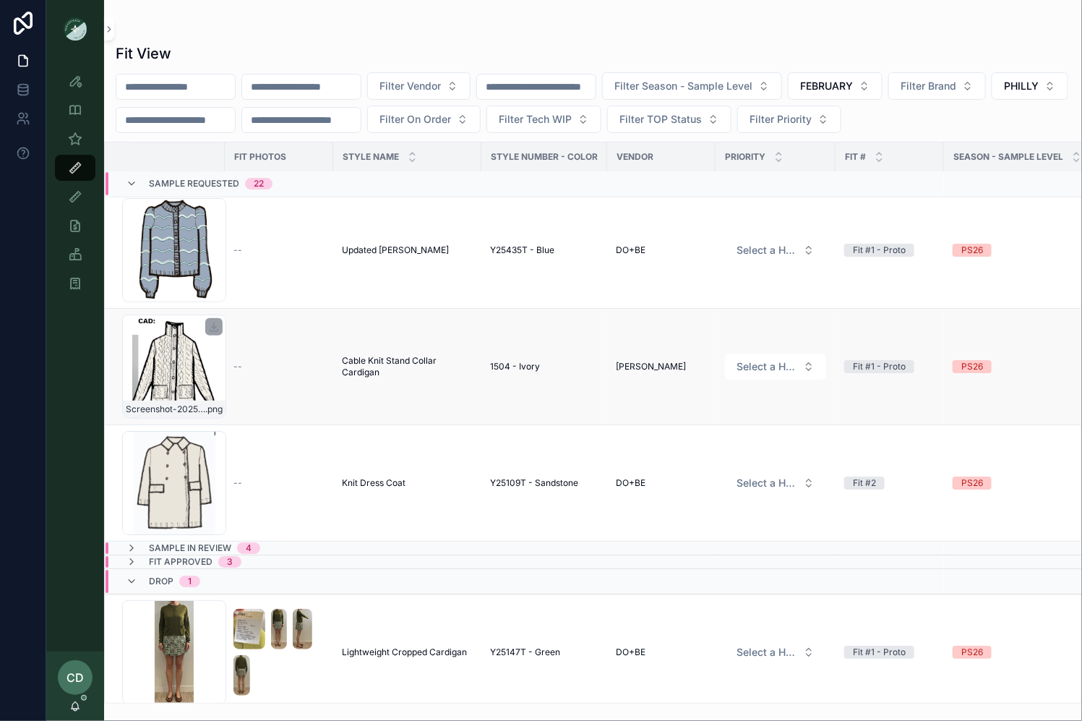
click at [172, 370] on div "Screenshot-2025-07-29-at-11.55.15-AM .png" at bounding box center [174, 366] width 104 height 104
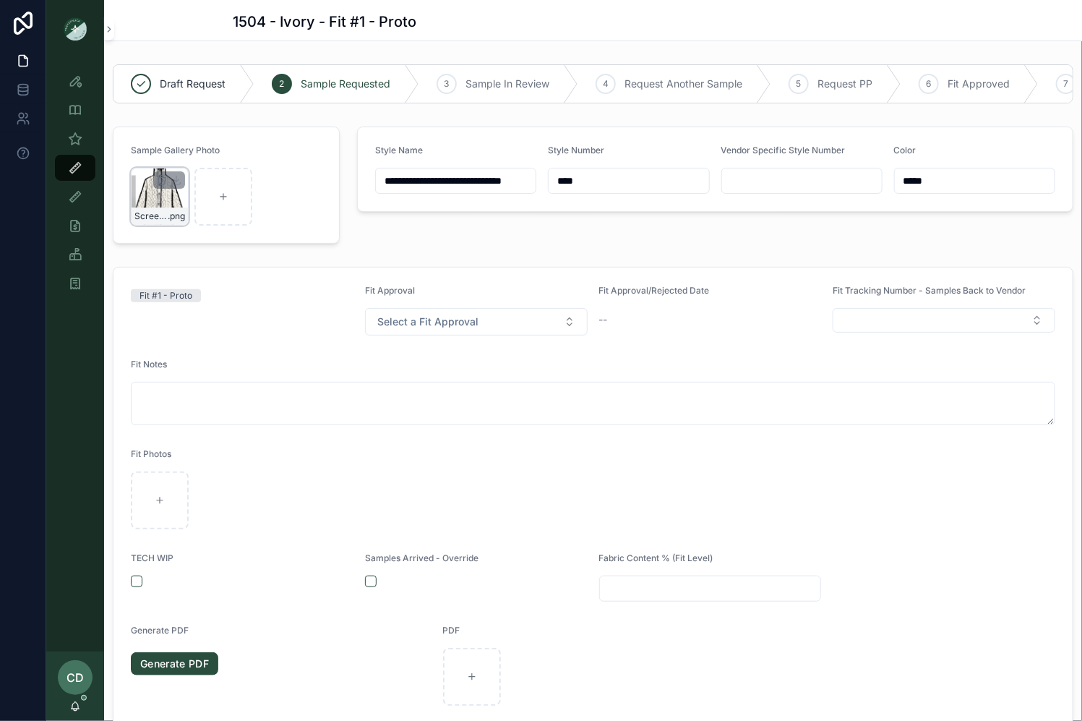
click at [161, 192] on div "Screenshot-2025-07-29-at-11.55.15-AM .png" at bounding box center [160, 197] width 58 height 58
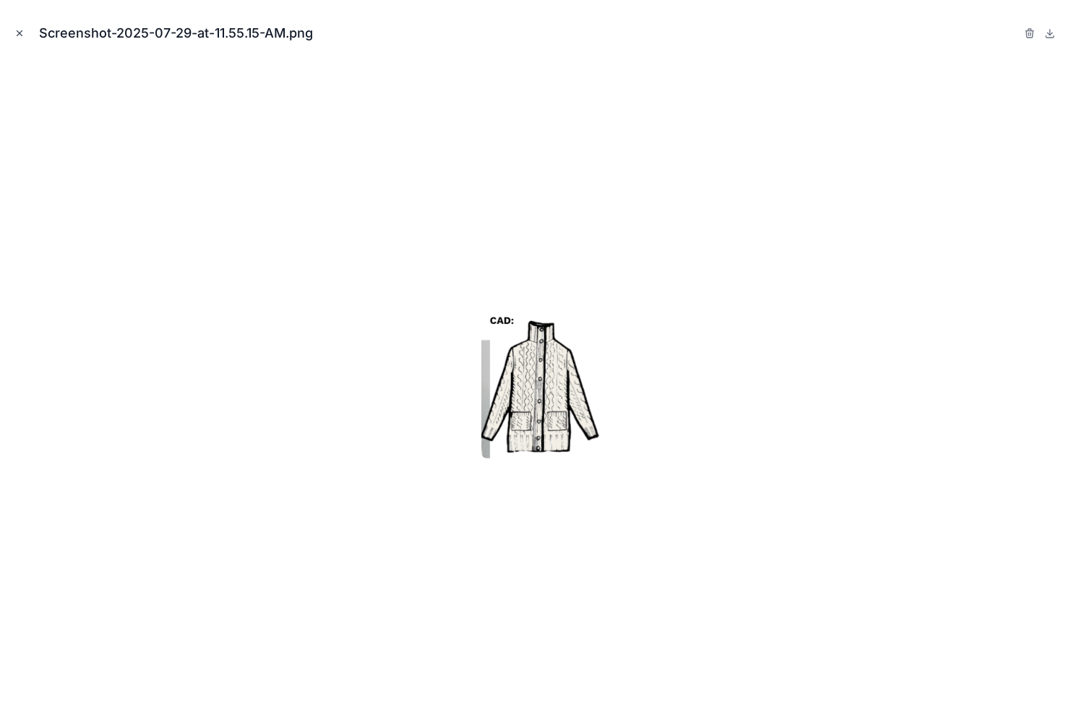
click at [14, 30] on icon "Close modal" at bounding box center [19, 33] width 10 height 10
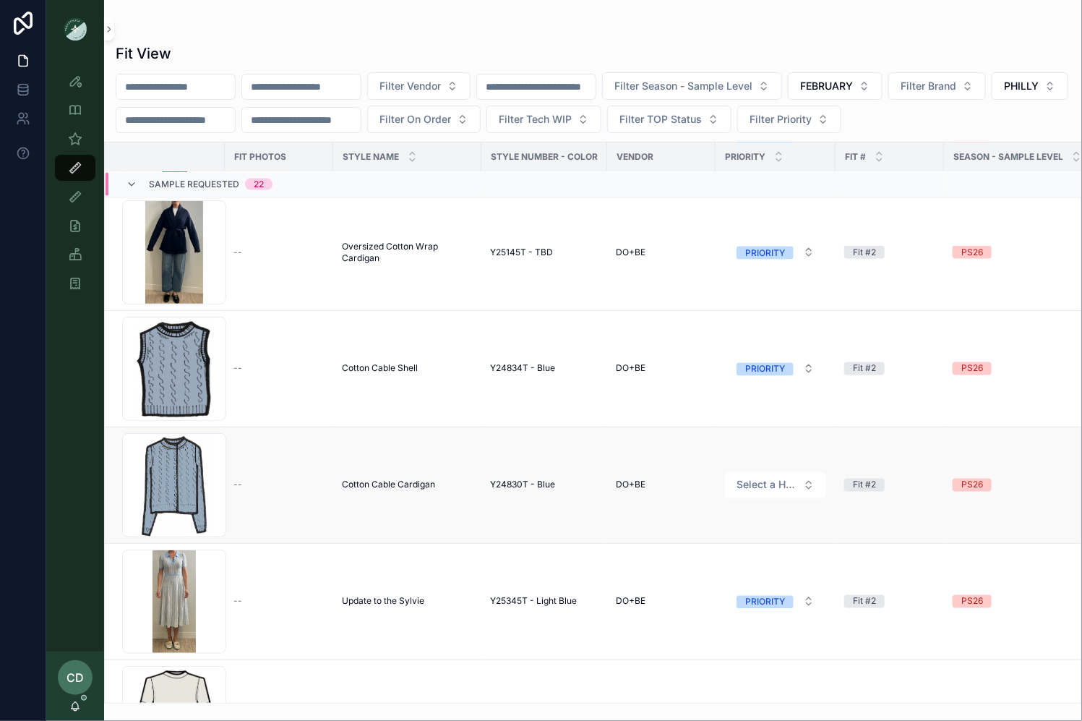
scroll to position [1930, 0]
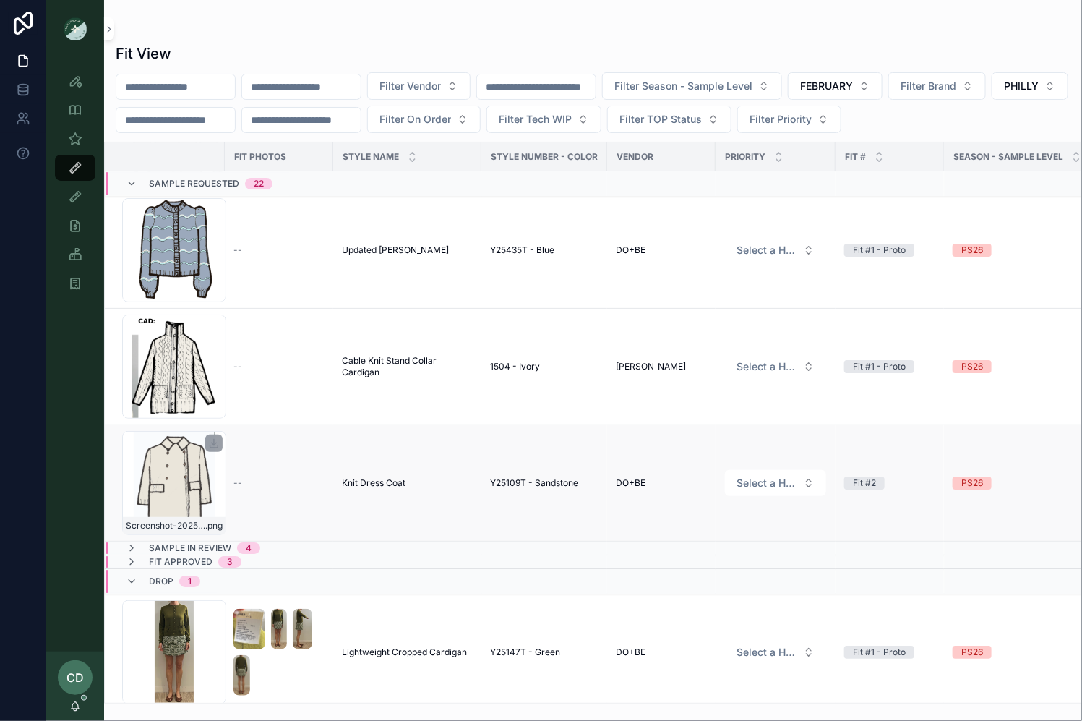
click at [195, 484] on div "Screenshot-2025-08-22-at-10.36.28-AM .png" at bounding box center [174, 483] width 104 height 104
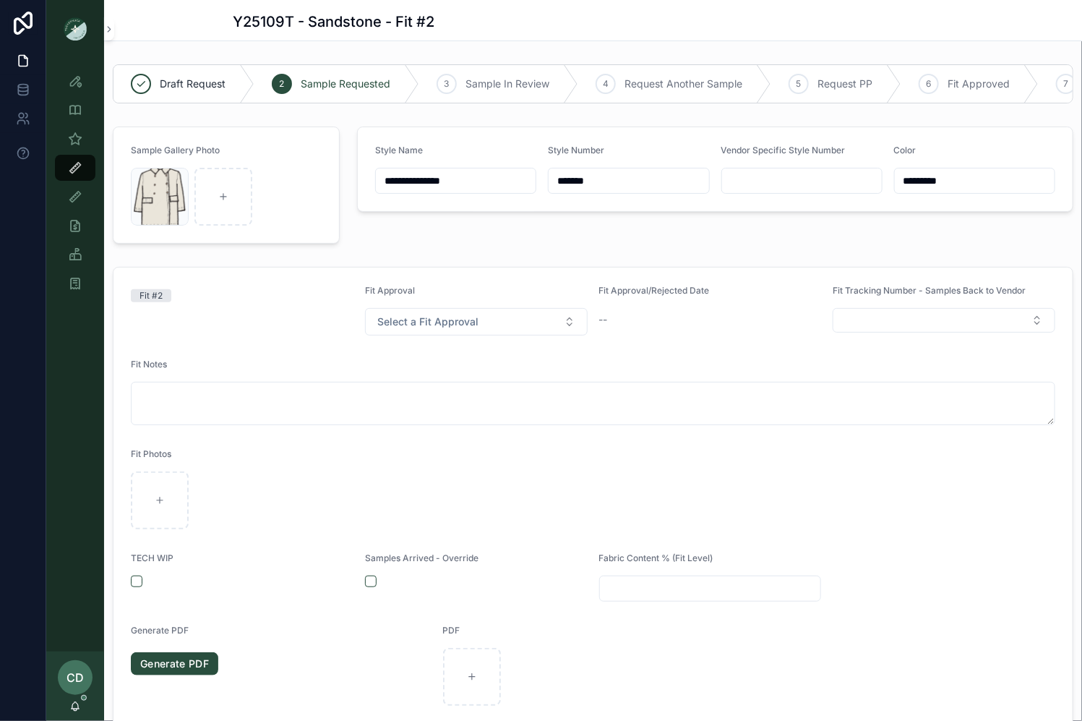
scroll to position [284, 0]
click at [153, 209] on div "Screenshot-2025-08-22-at-10.36.28-AM .png" at bounding box center [160, 215] width 56 height 17
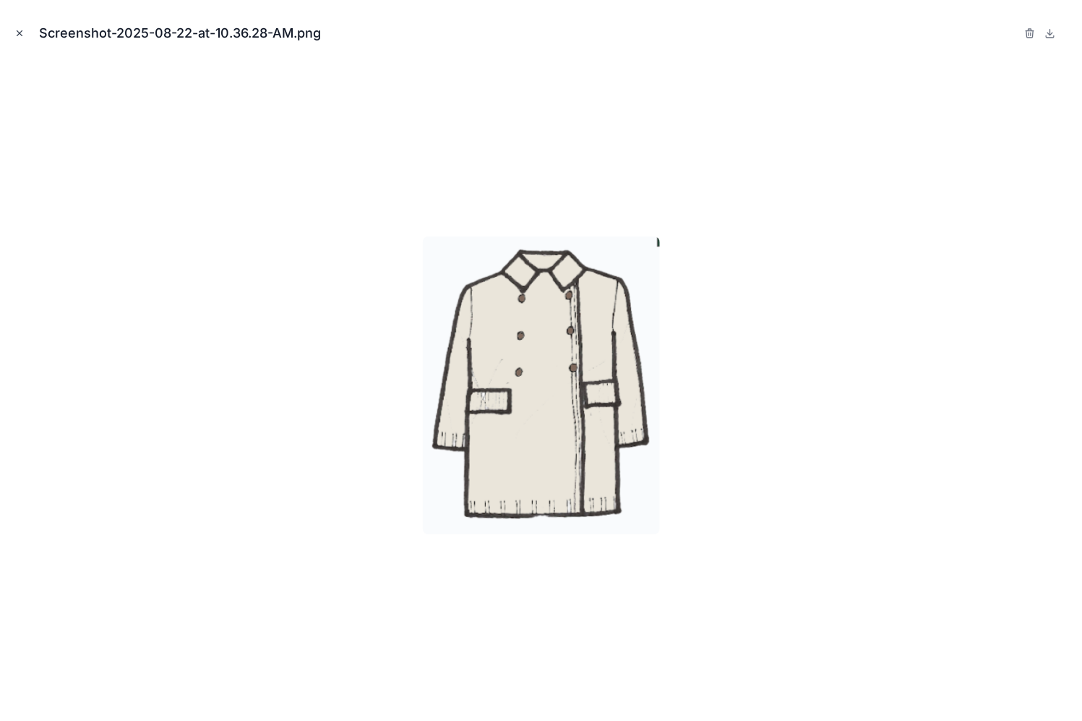
click at [26, 35] on button "Close modal" at bounding box center [20, 33] width 16 height 16
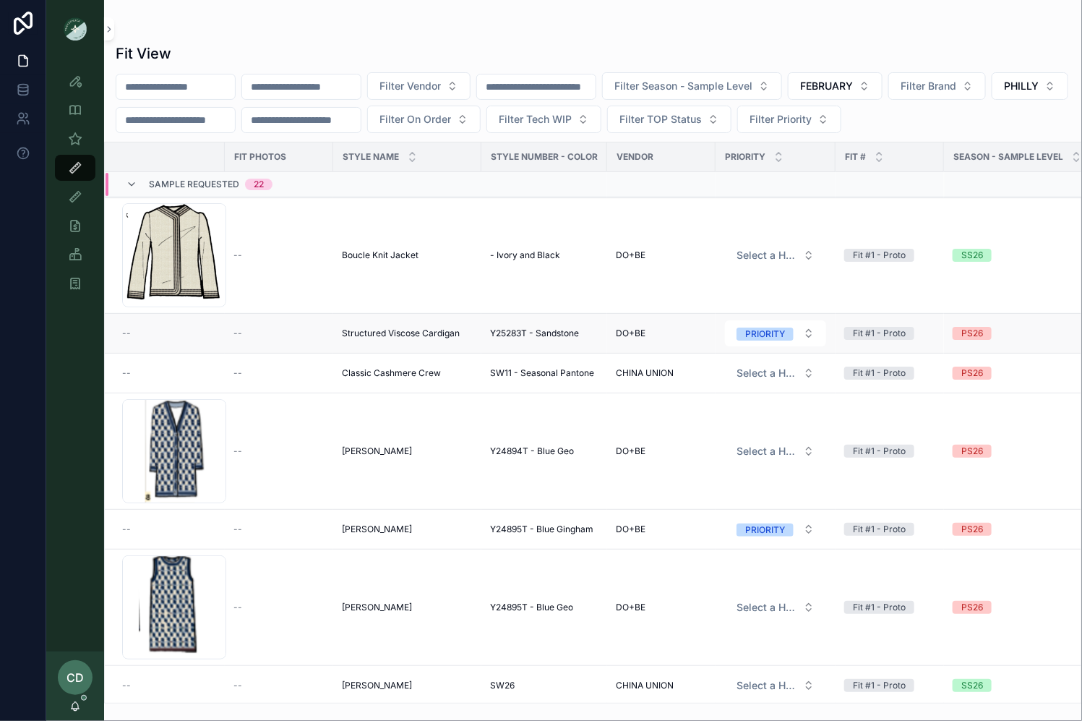
click at [358, 330] on span "Structured Viscose Cardigan" at bounding box center [401, 333] width 118 height 12
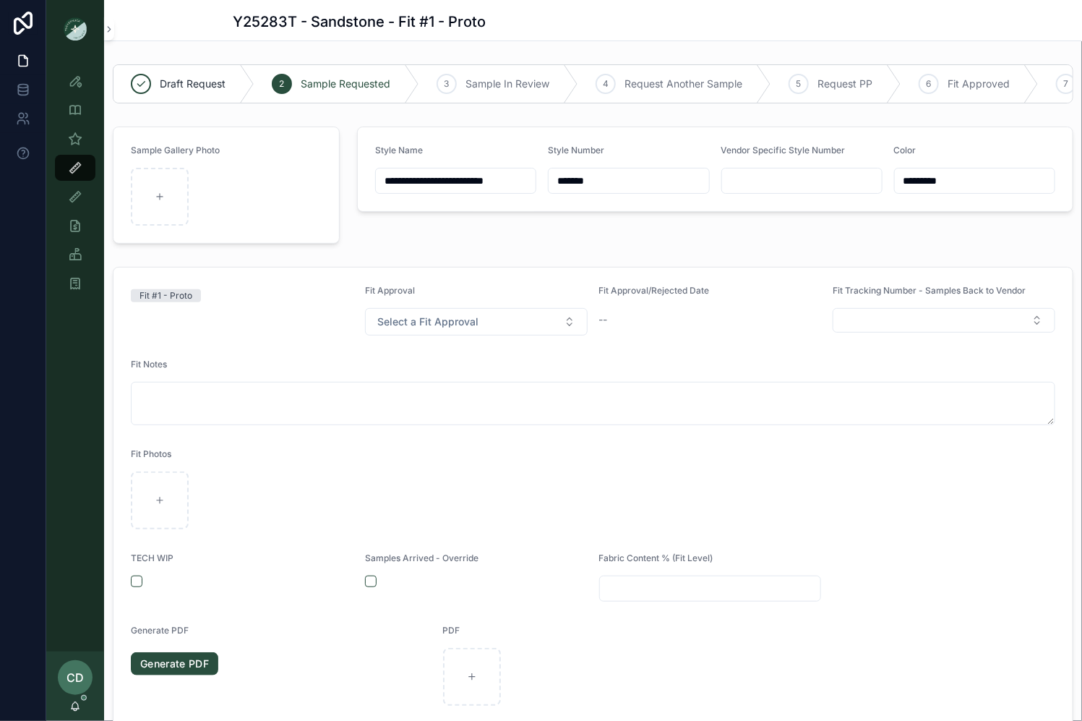
scroll to position [111, 0]
drag, startPoint x: 571, startPoint y: 181, endPoint x: 508, endPoint y: 183, distance: 62.9
click at [512, 181] on form "**********" at bounding box center [715, 169] width 715 height 84
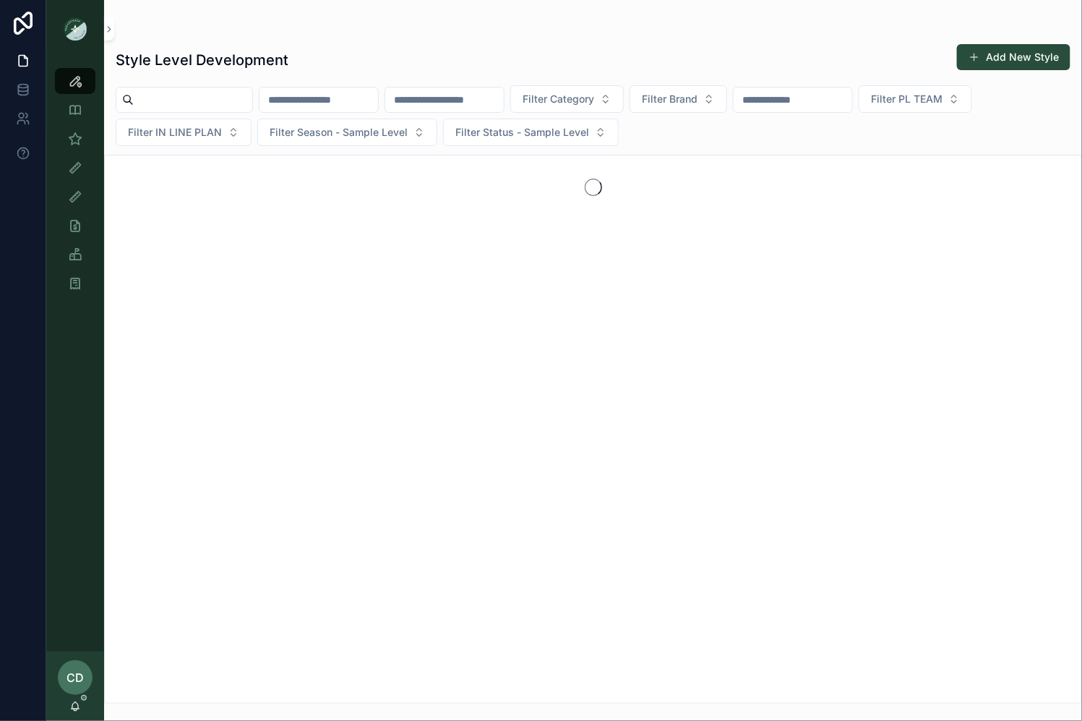
click at [445, 96] on input "scrollable content" at bounding box center [444, 100] width 119 height 20
paste input "*******"
type input "*******"
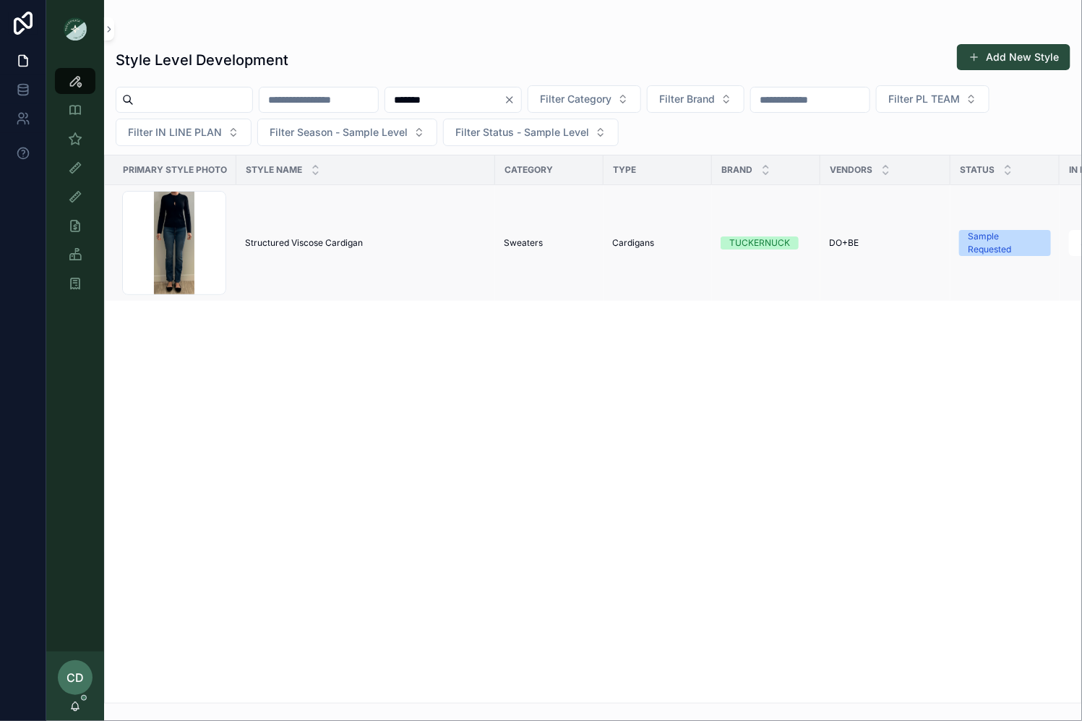
click at [310, 240] on span "Structured Viscose Cardigan" at bounding box center [304, 243] width 118 height 12
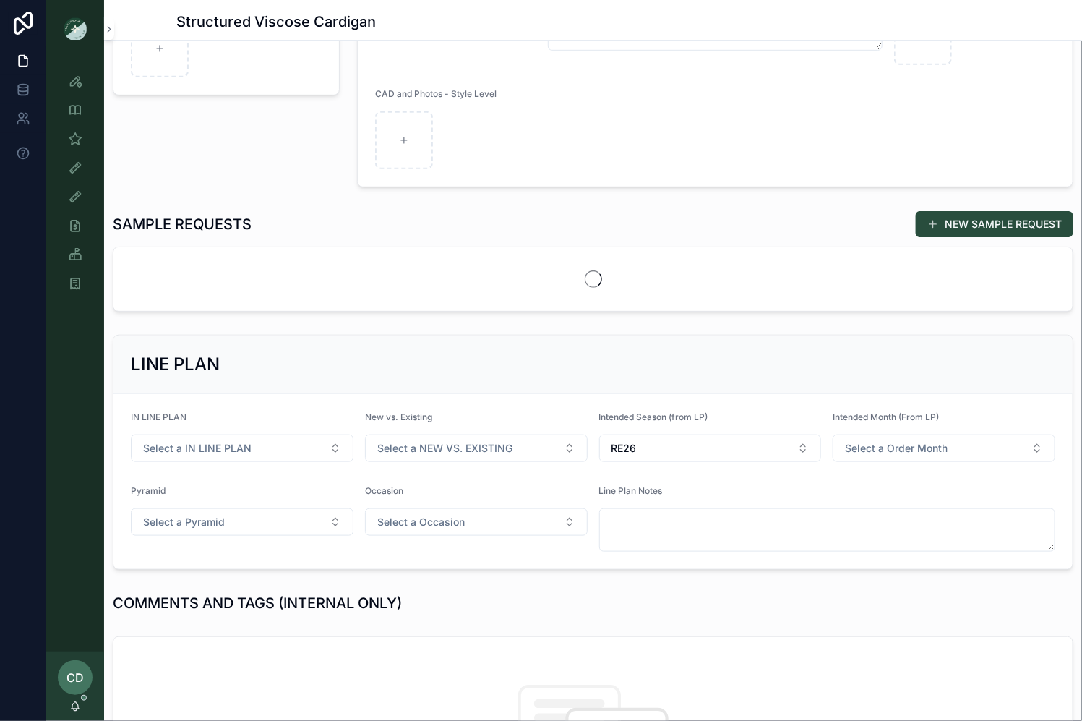
scroll to position [449, 0]
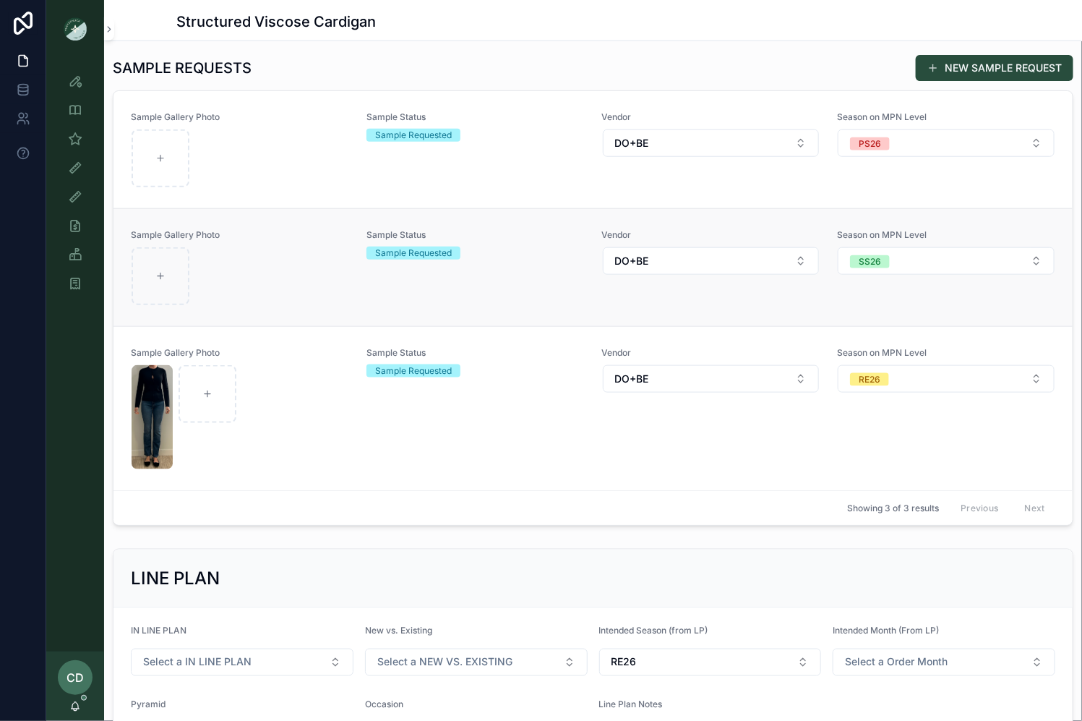
click at [276, 238] on div "Sample Gallery Photo" at bounding box center [240, 267] width 218 height 77
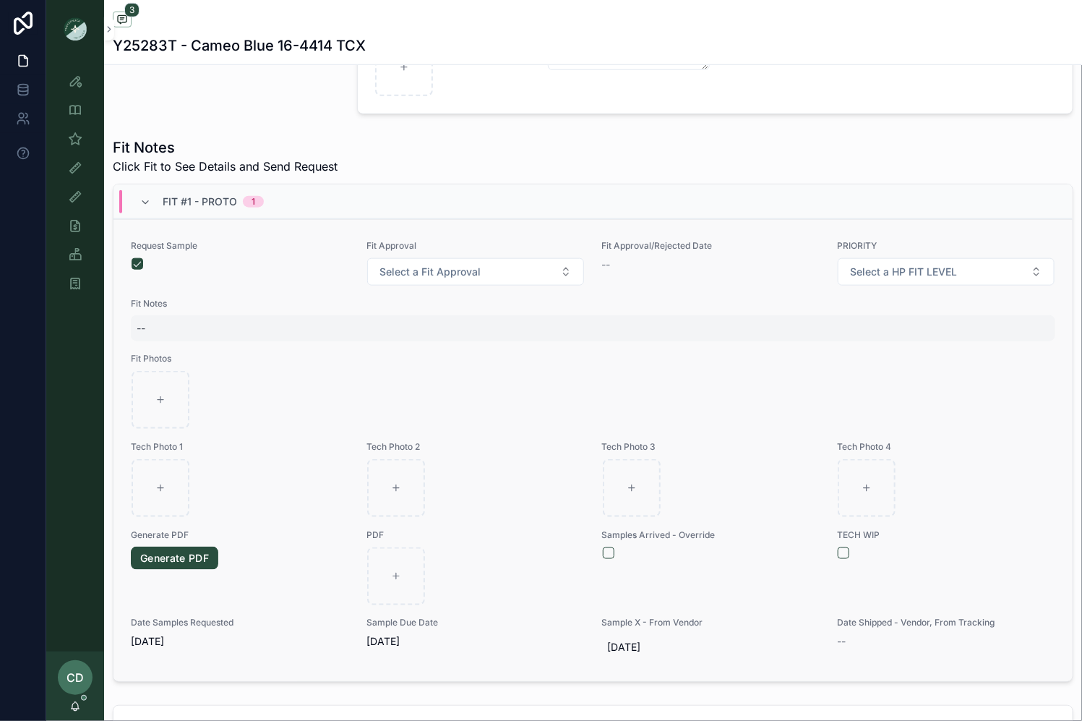
scroll to position [674, 0]
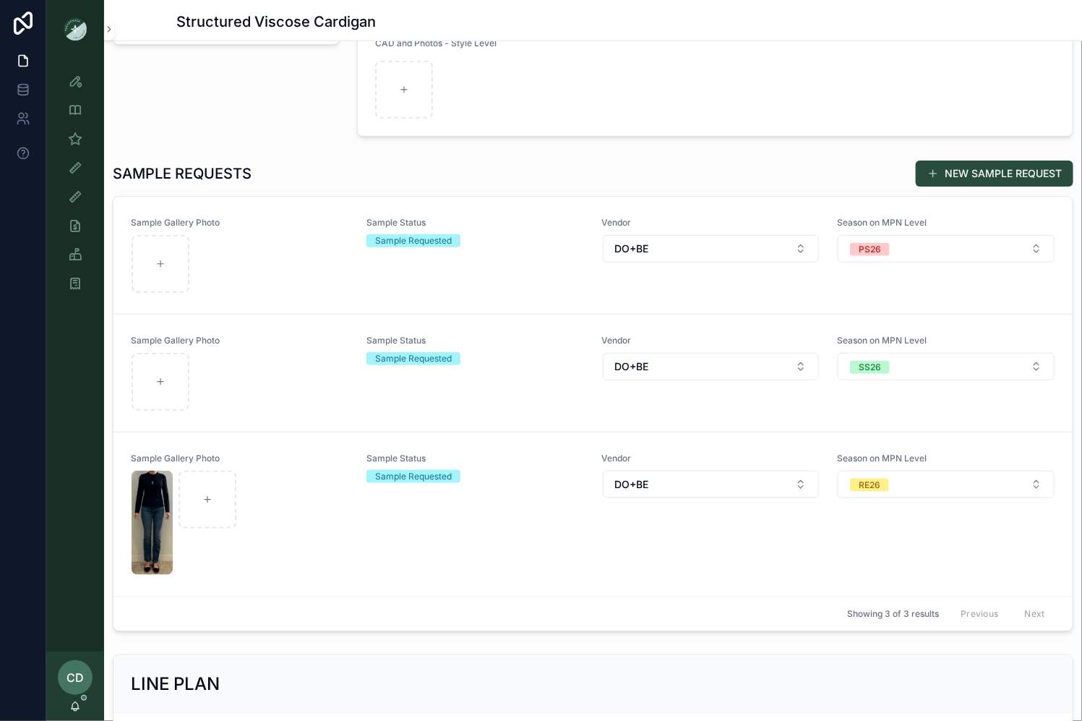
scroll to position [141, 0]
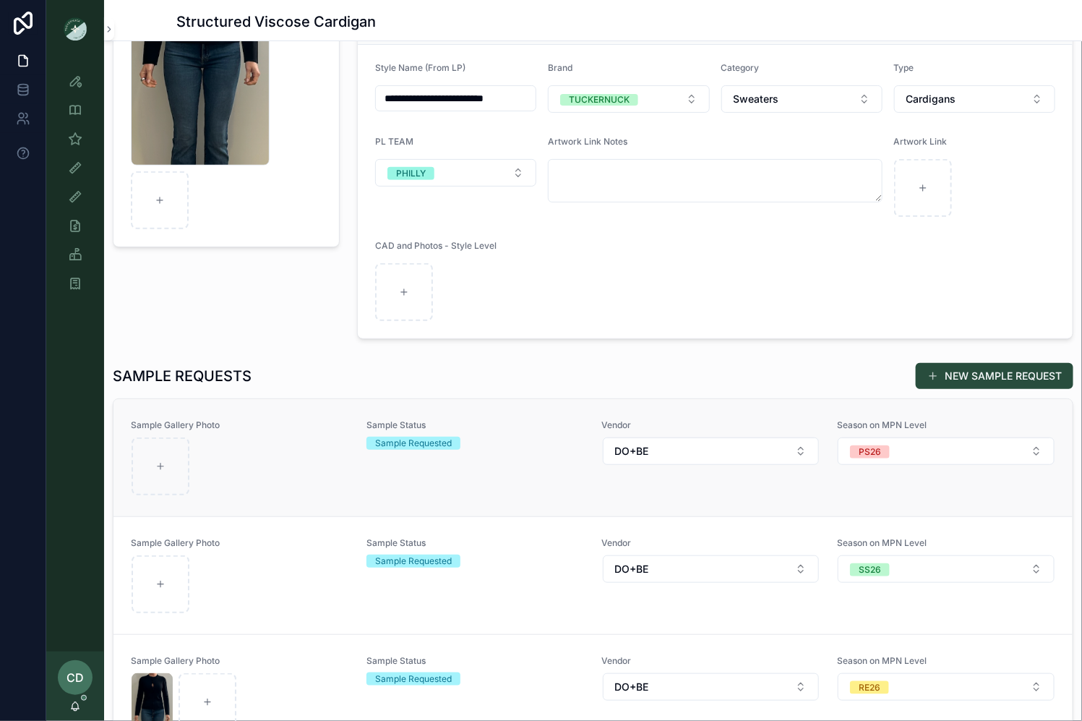
click at [358, 447] on div "Sample Gallery Photo Sample Status Sample Requested Vendor DO+BE Season on MPN …" at bounding box center [593, 457] width 924 height 77
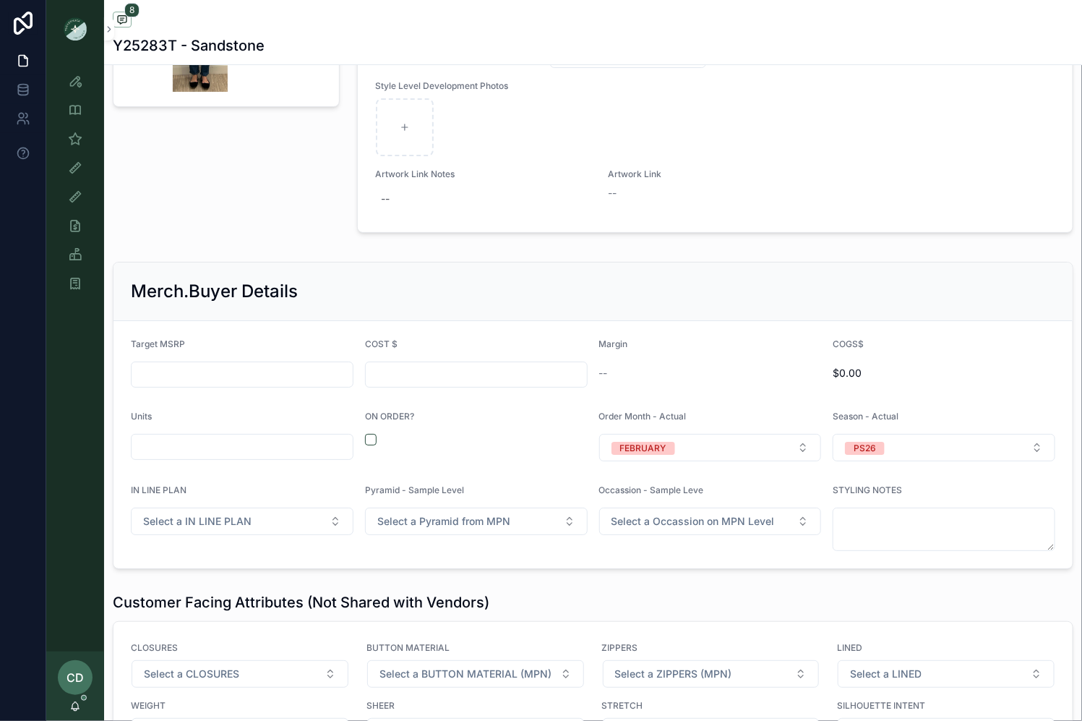
scroll to position [1262, 0]
